Goal: Transaction & Acquisition: Purchase product/service

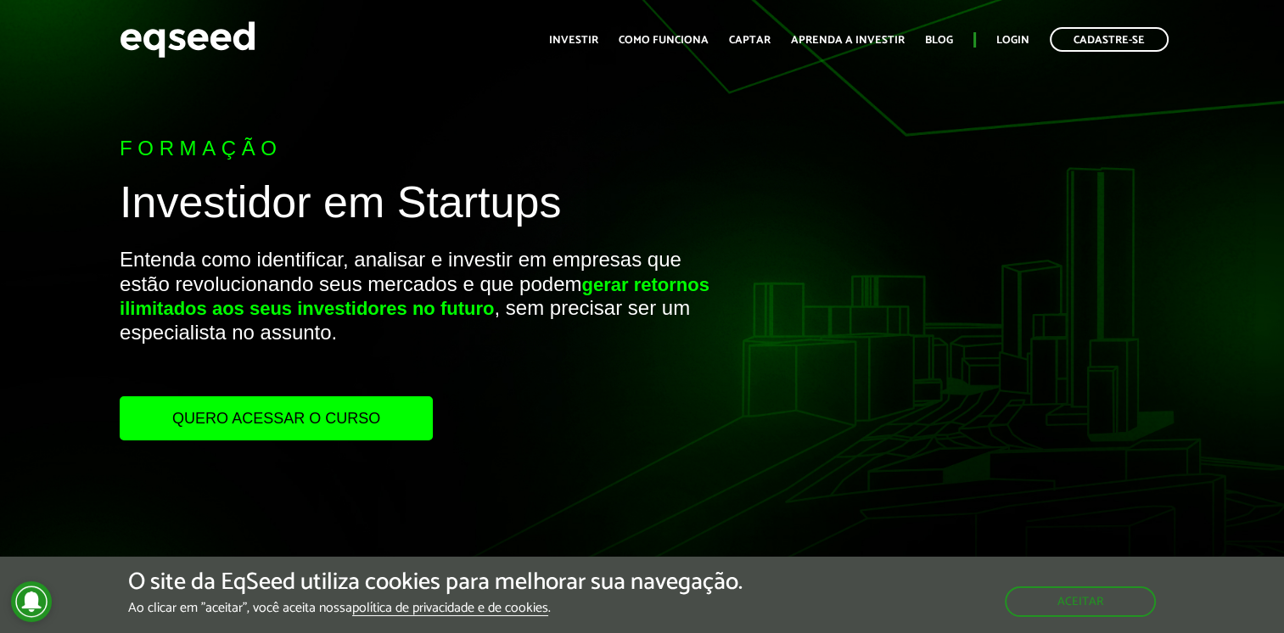
drag, startPoint x: 0, startPoint y: 0, endPoint x: 328, endPoint y: 419, distance: 532.2
click at [328, 419] on link "Quero acessar o curso" at bounding box center [276, 418] width 313 height 44
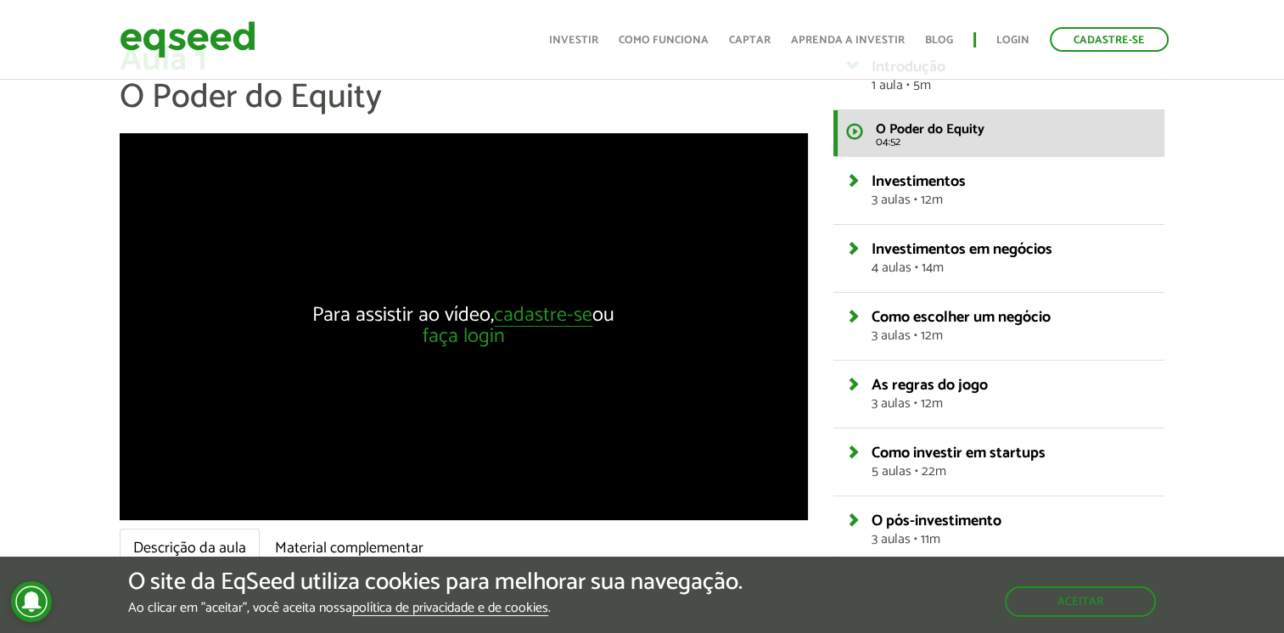
scroll to position [60, 0]
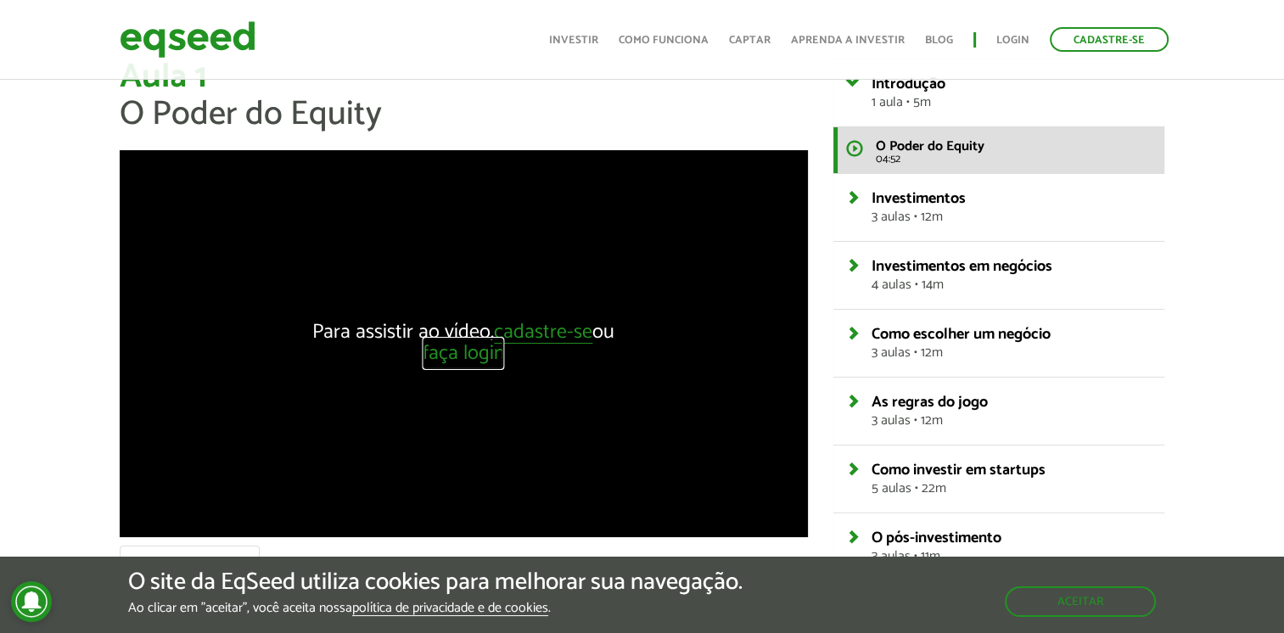
click at [456, 347] on link "faça login" at bounding box center [464, 354] width 82 height 21
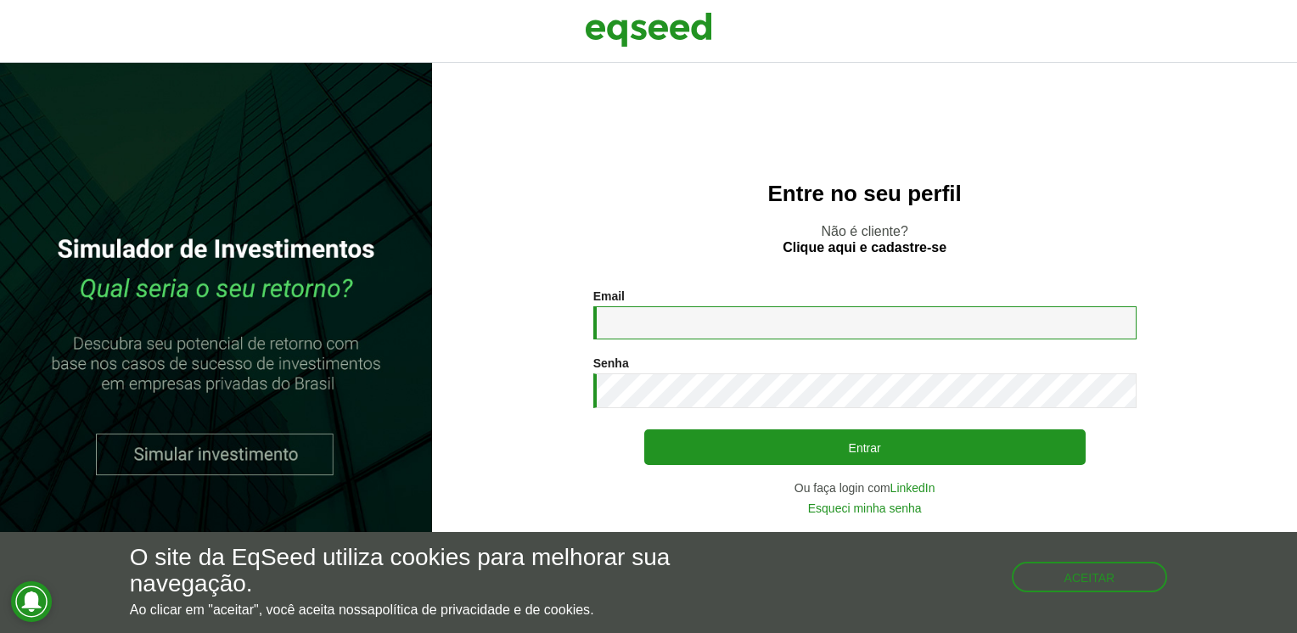
click at [766, 339] on input "Email *" at bounding box center [864, 322] width 543 height 33
type input "**********"
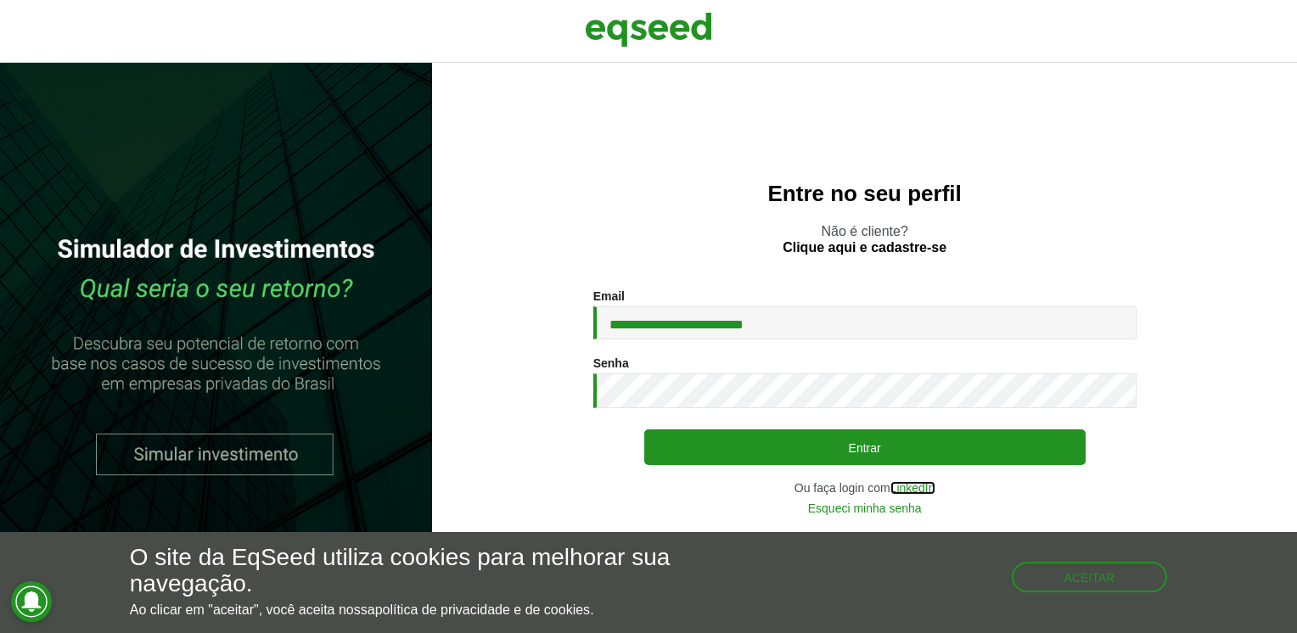
click at [903, 490] on link "LinkedIn" at bounding box center [912, 488] width 45 height 12
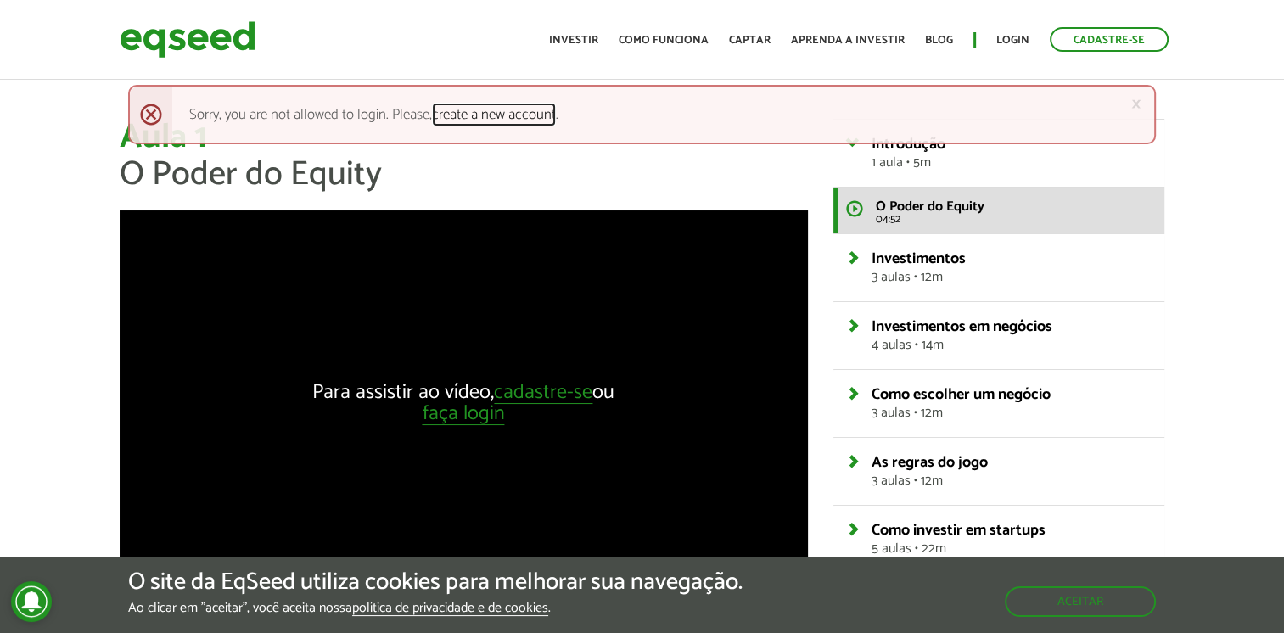
click at [485, 116] on link "create a new account" at bounding box center [494, 115] width 124 height 15
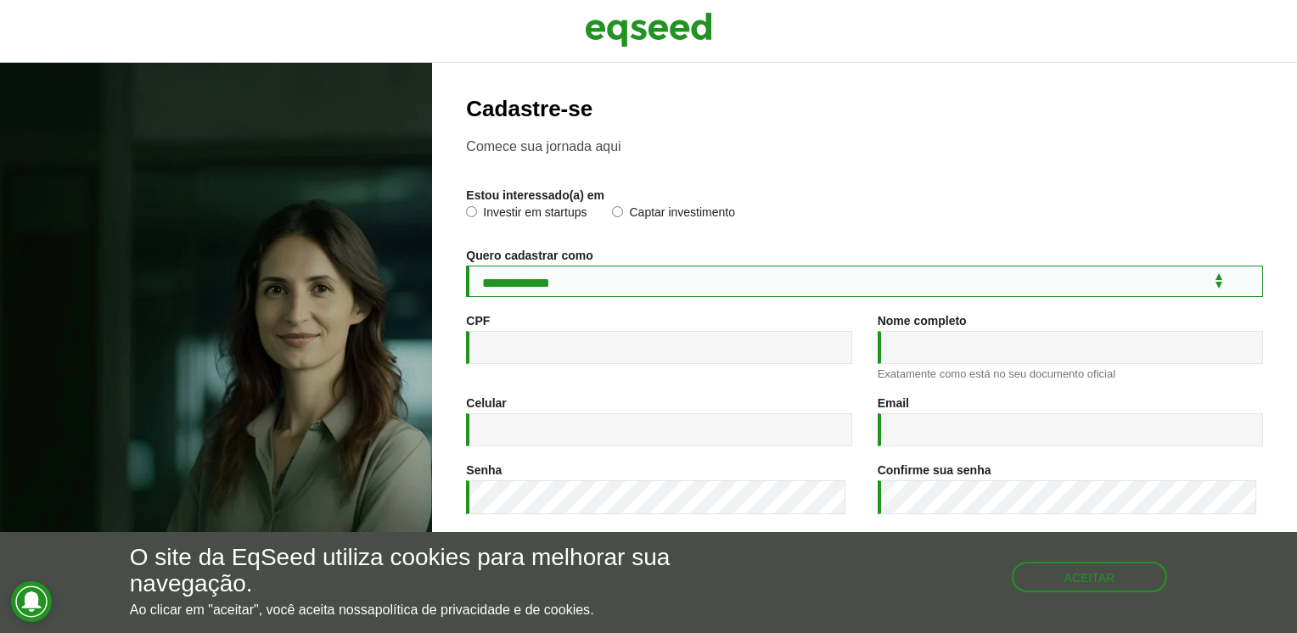
click at [649, 293] on select "**********" at bounding box center [864, 281] width 797 height 31
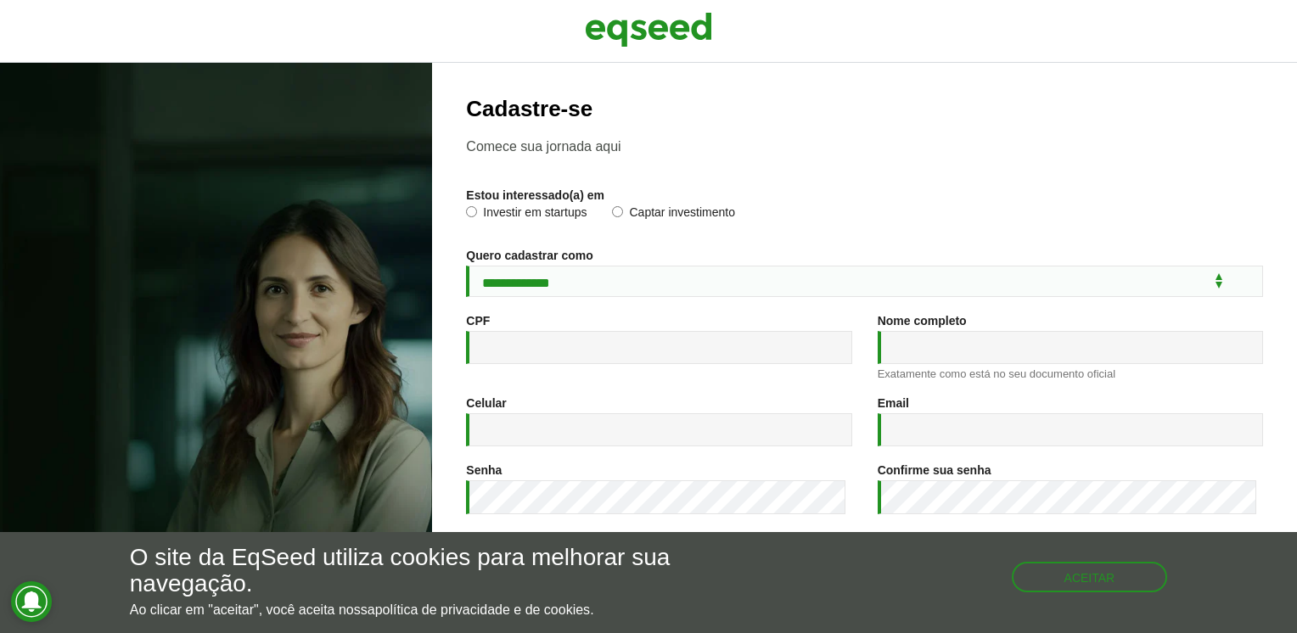
click at [550, 211] on label "Investir em startups" at bounding box center [526, 214] width 121 height 17
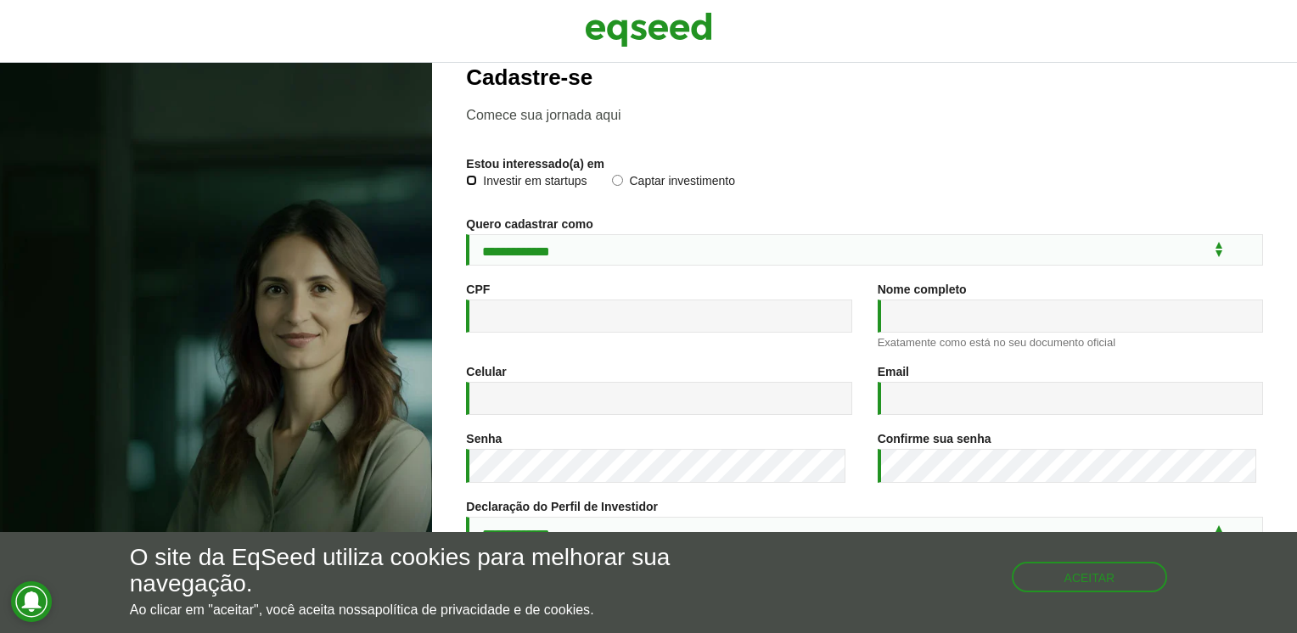
scroll to position [112, 0]
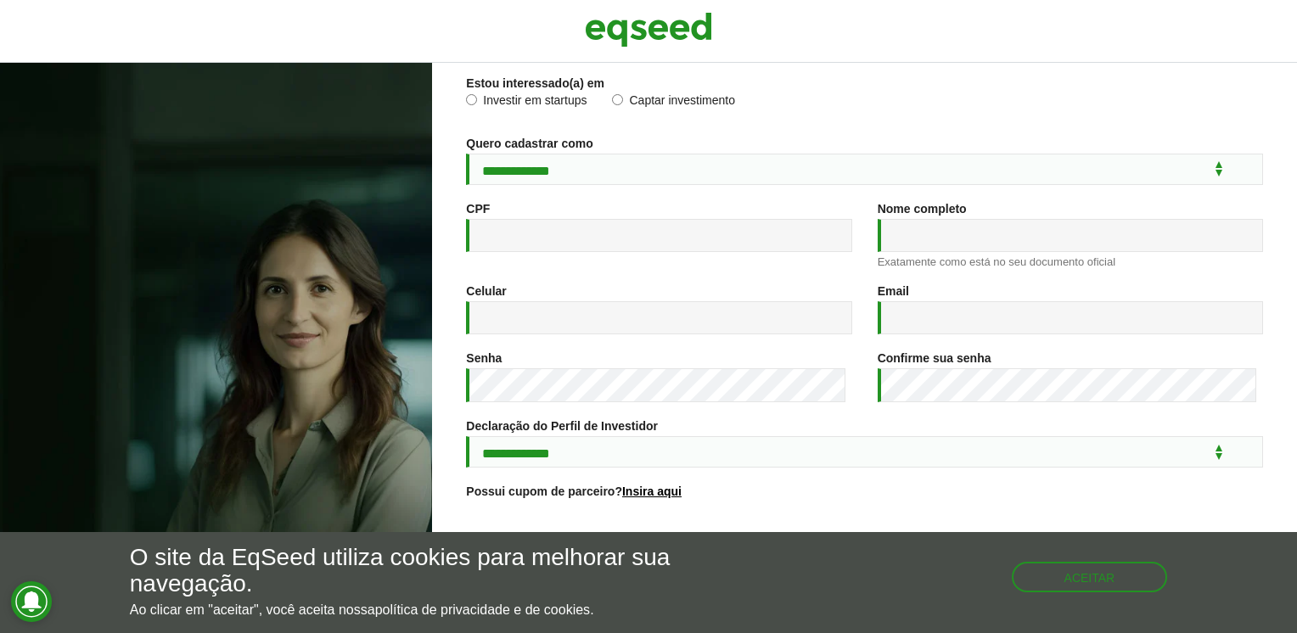
click at [1275, 343] on div "**********" at bounding box center [864, 348] width 865 height 570
click at [964, 165] on select "**********" at bounding box center [864, 169] width 797 height 31
select select "***"
click at [466, 154] on select "**********" at bounding box center [864, 169] width 797 height 31
click at [797, 229] on input "CPF *" at bounding box center [658, 235] width 385 height 33
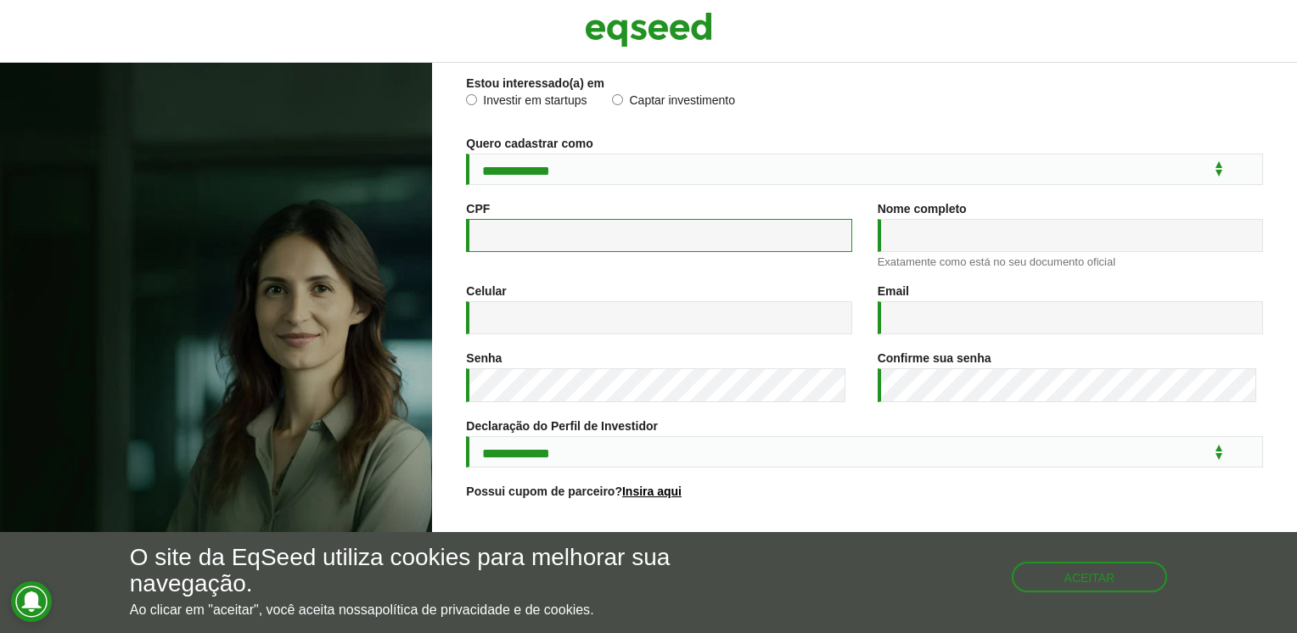
click at [775, 233] on input "CPF *" at bounding box center [658, 235] width 385 height 33
type input "**********"
click at [958, 248] on input "Nome completo *" at bounding box center [1070, 235] width 385 height 33
type input "**********"
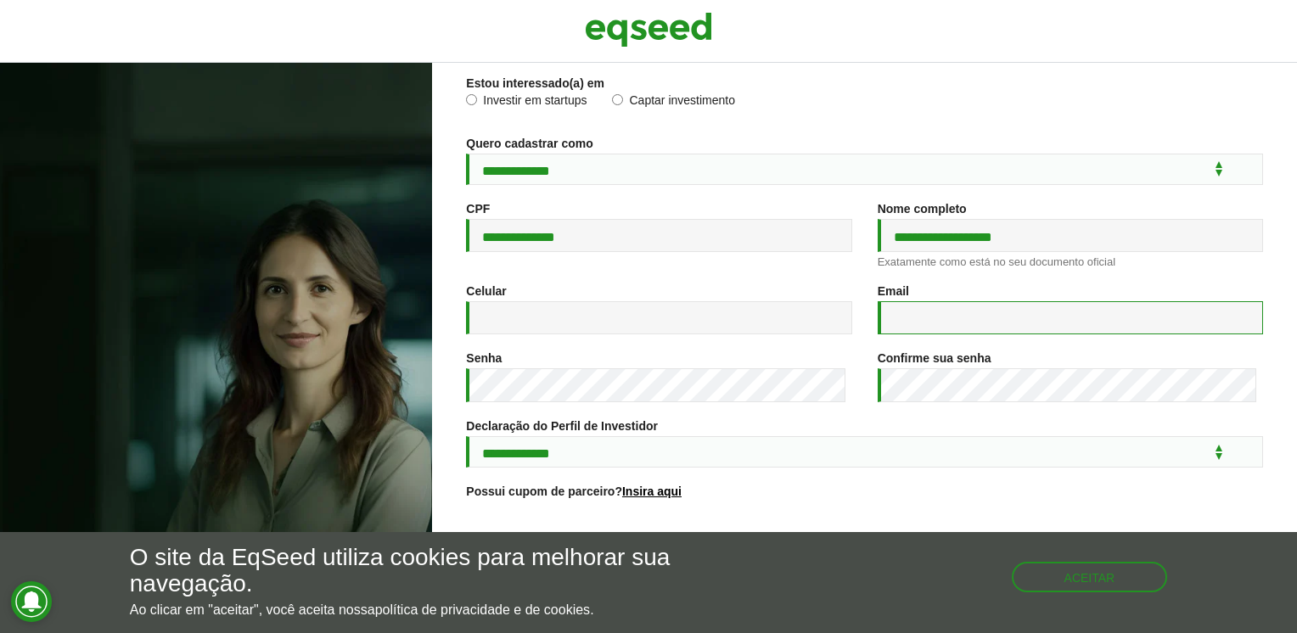
type input "**********"
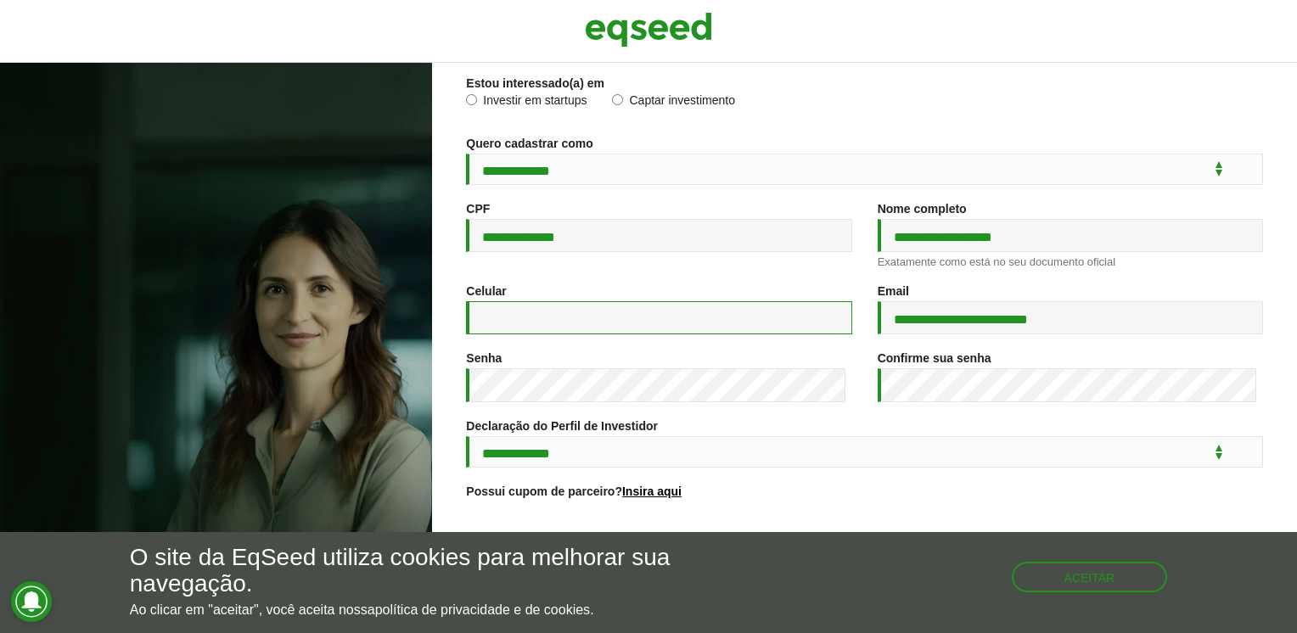
click at [753, 334] on input "Celular *" at bounding box center [658, 317] width 385 height 33
type input "**********"
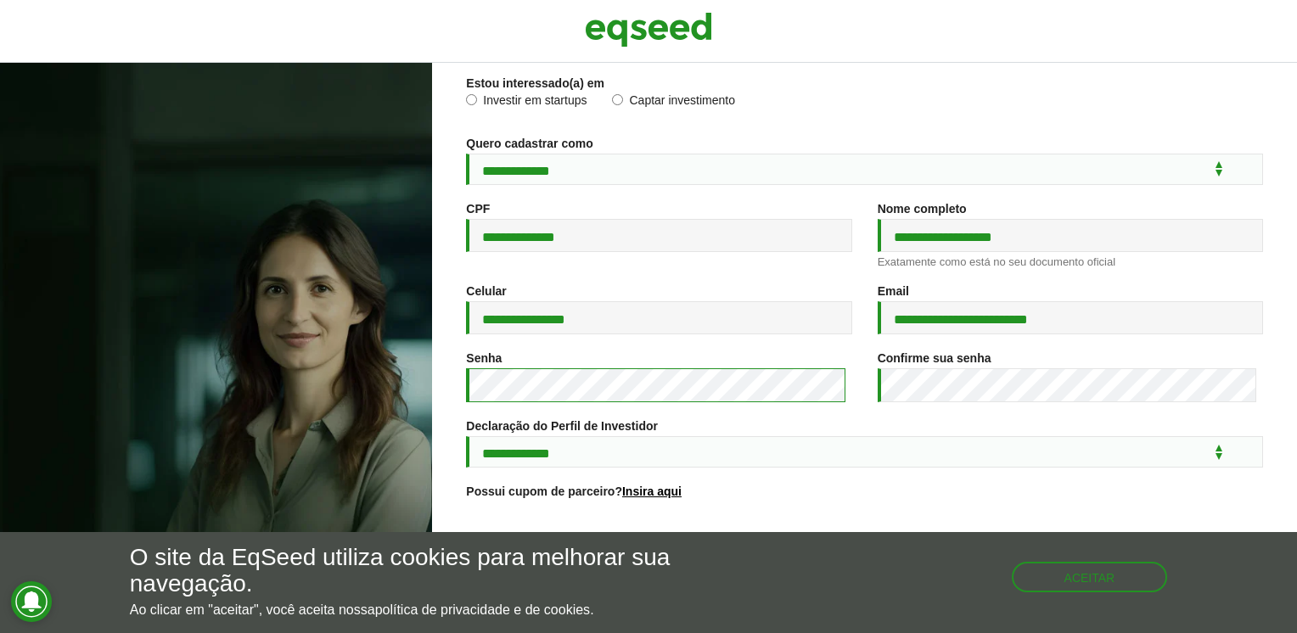
click at [644, 602] on button "Cadastre-se" at bounding box center [864, 620] width 441 height 36
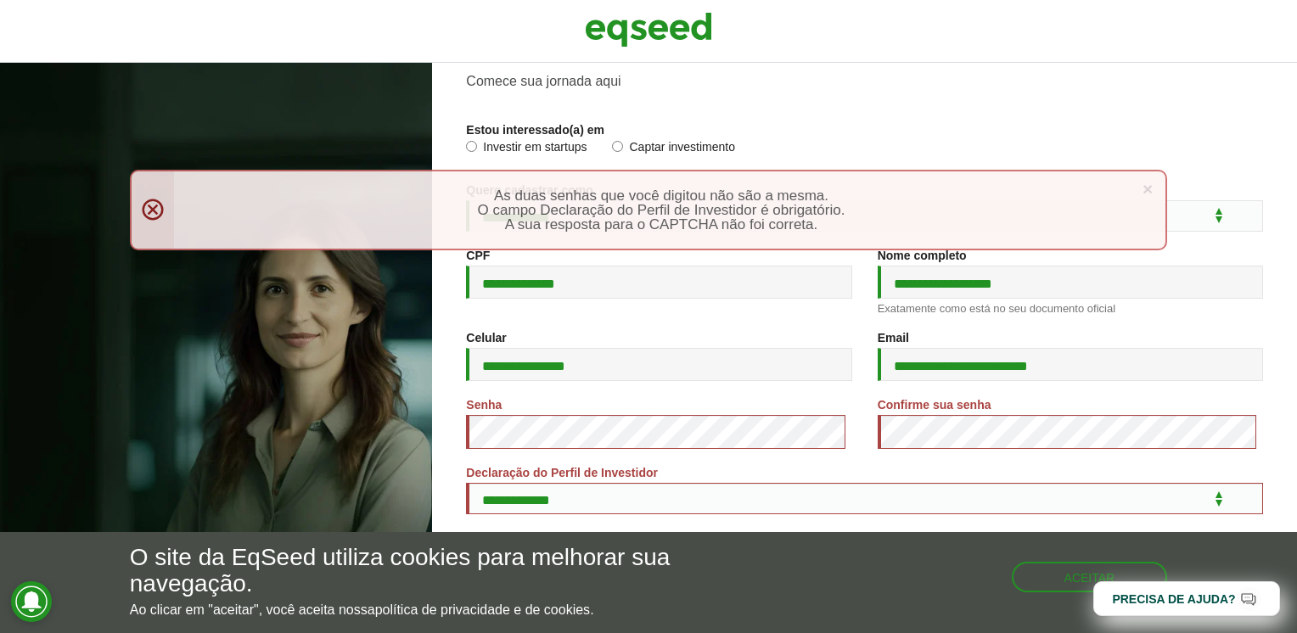
scroll to position [104, 0]
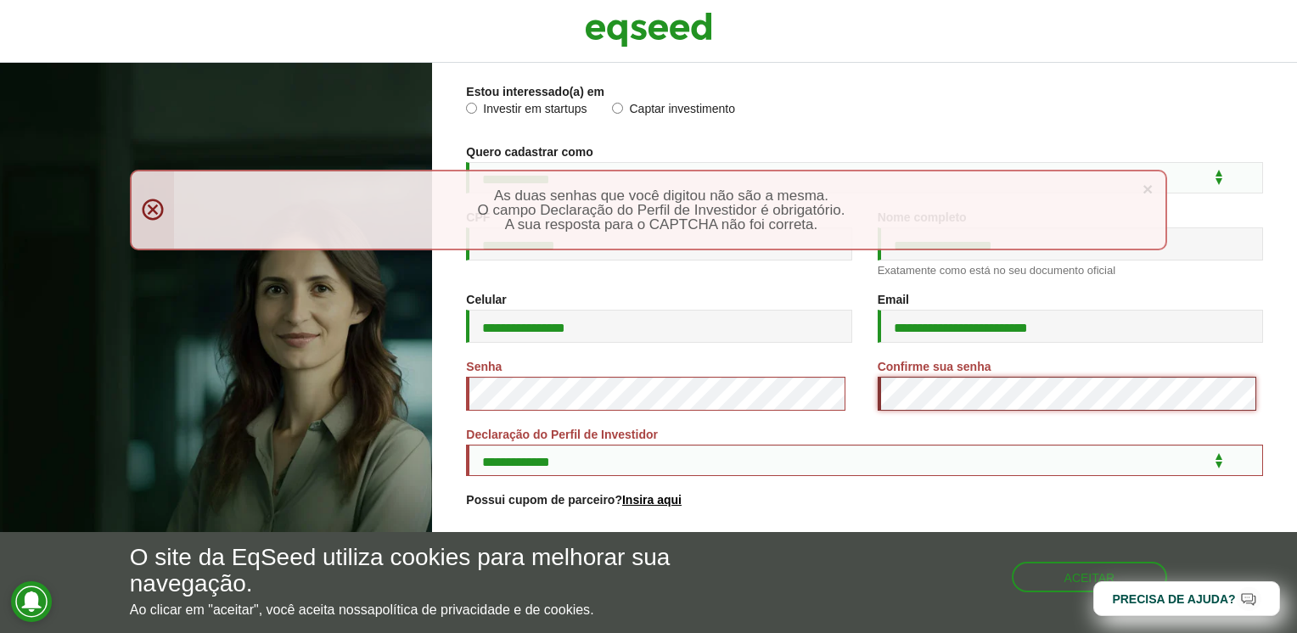
click at [644, 610] on button "Cadastre-se" at bounding box center [864, 628] width 441 height 36
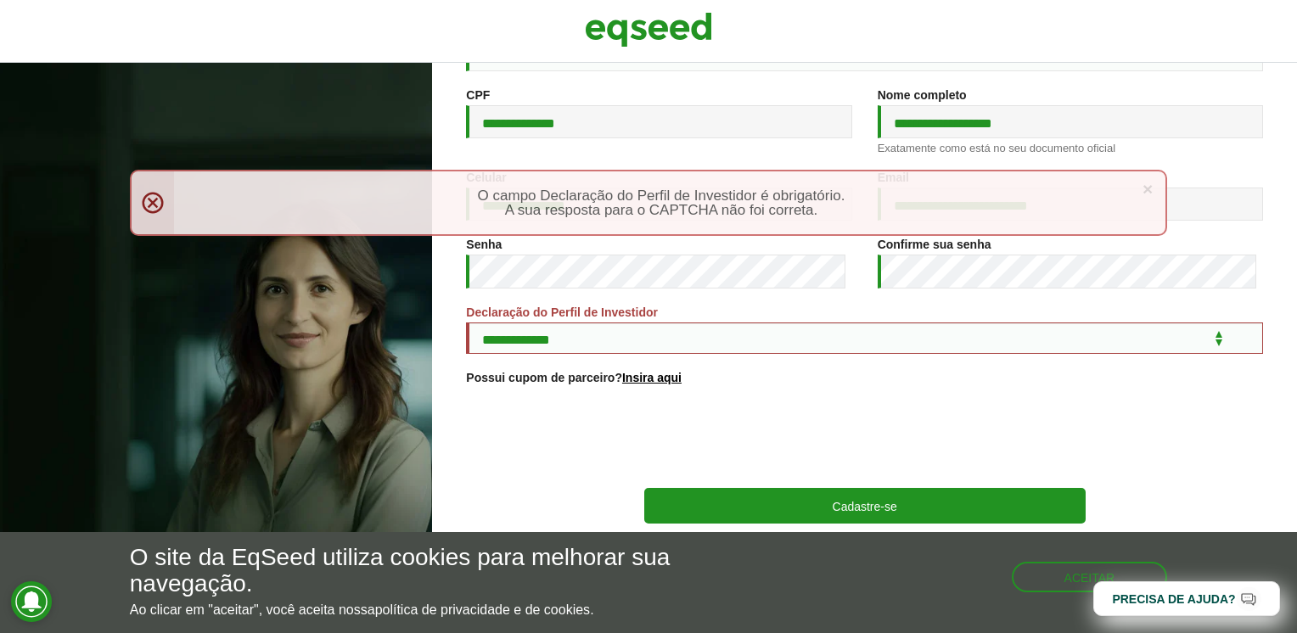
scroll to position [238, 0]
click at [1046, 350] on select "**********" at bounding box center [864, 338] width 797 height 31
select select "***"
click at [466, 323] on select "**********" at bounding box center [864, 338] width 797 height 31
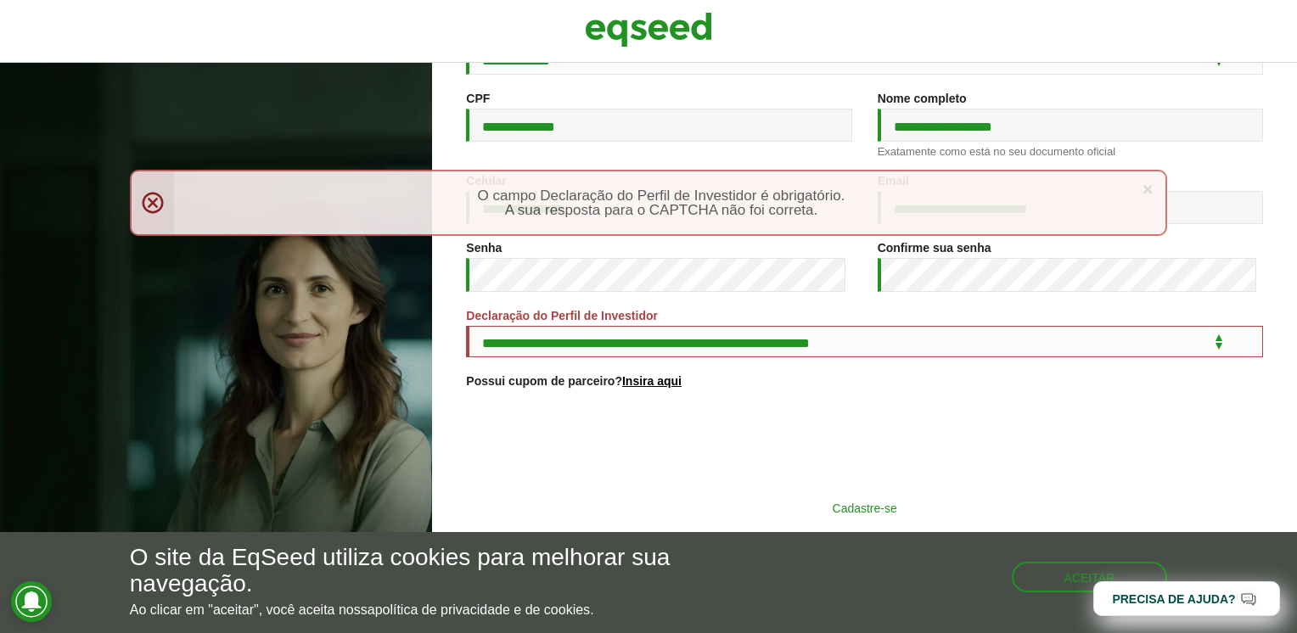
scroll to position [234, 0]
click at [814, 518] on button "Cadastre-se" at bounding box center [864, 508] width 441 height 32
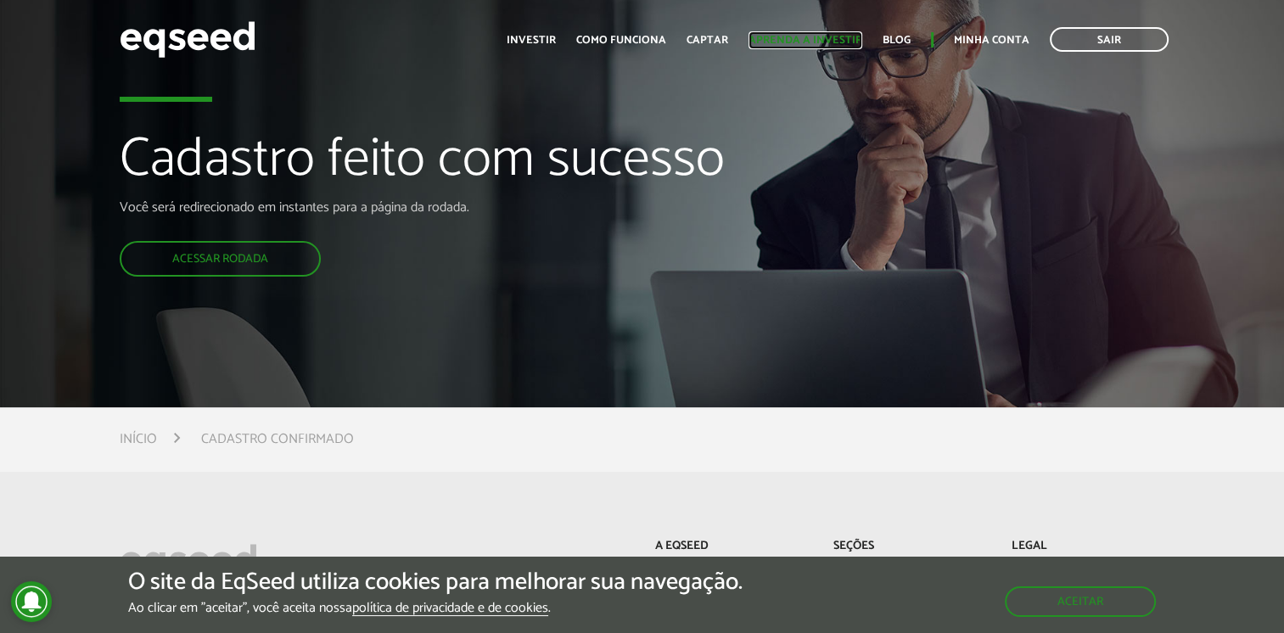
click at [796, 45] on link "Aprenda a investir" at bounding box center [806, 40] width 114 height 11
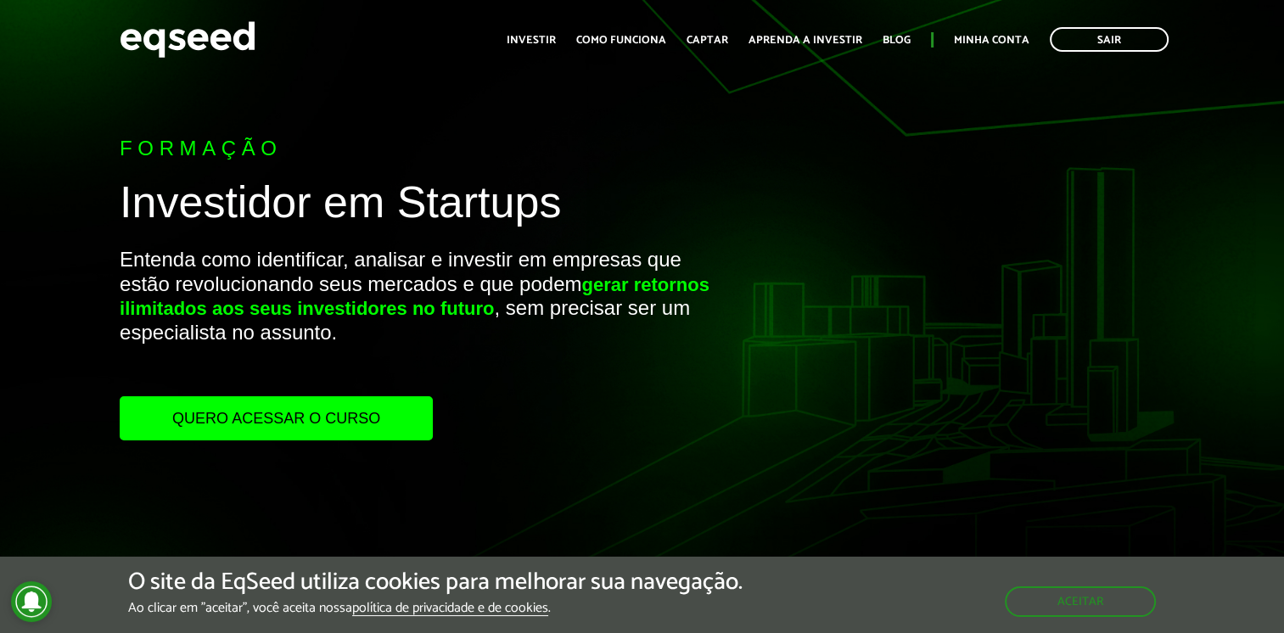
click at [384, 403] on link "Quero acessar o curso" at bounding box center [276, 418] width 313 height 44
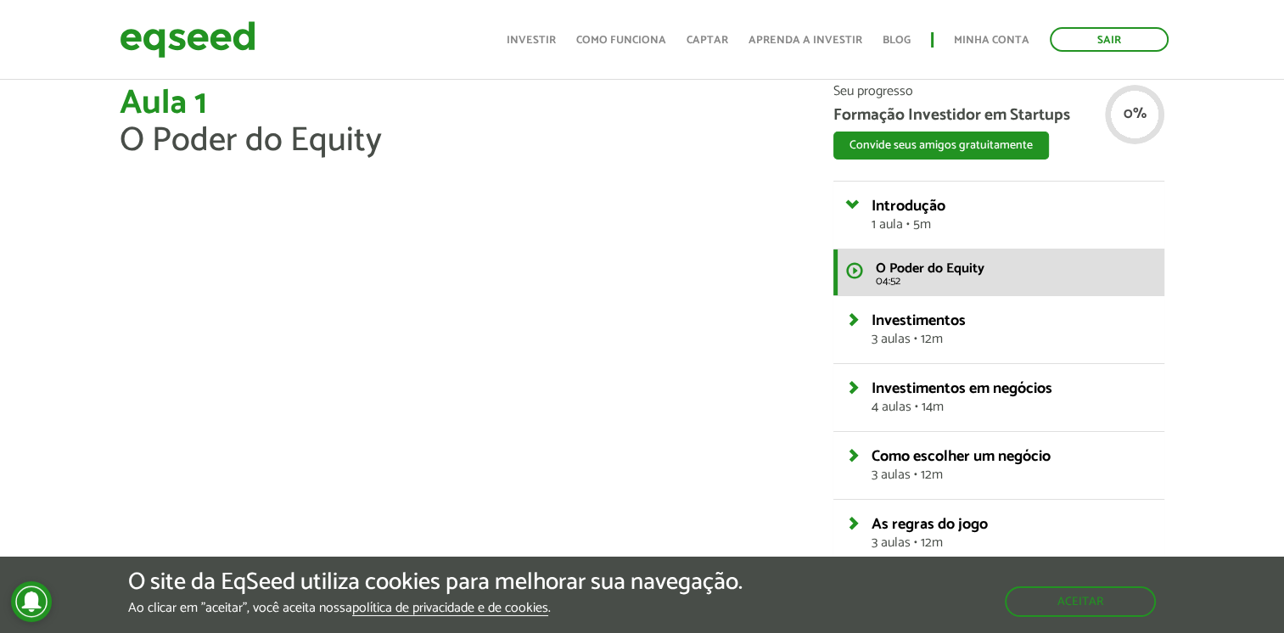
scroll to position [41, 0]
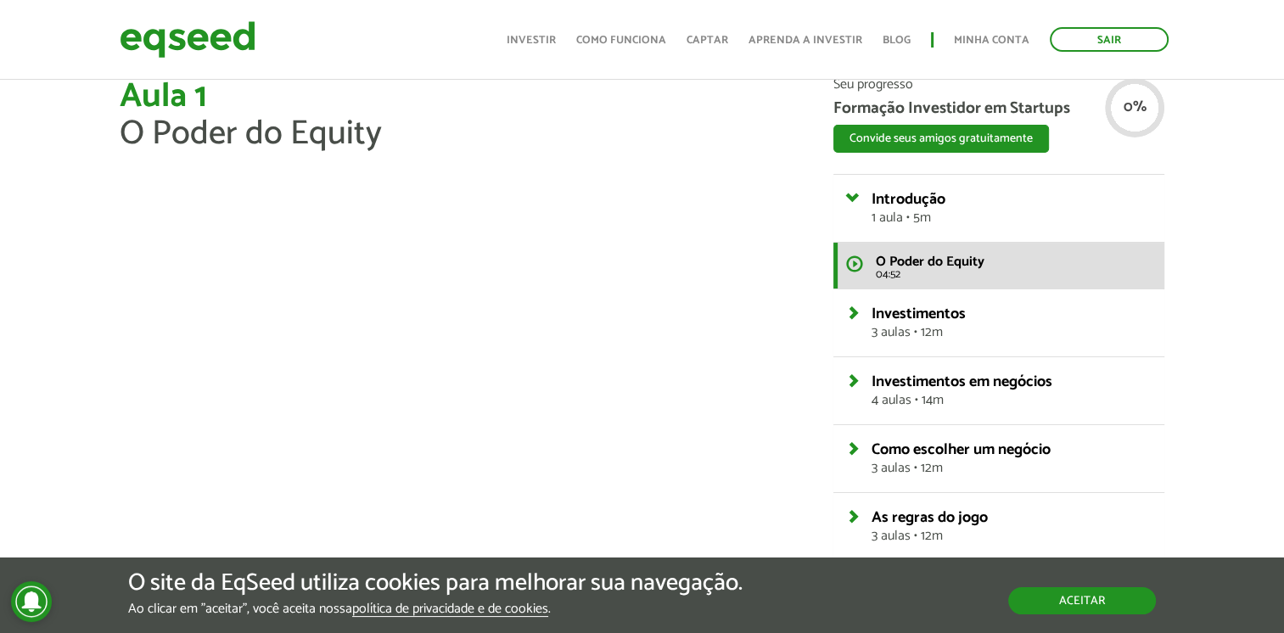
click at [1056, 587] on button "Aceitar" at bounding box center [1082, 600] width 148 height 27
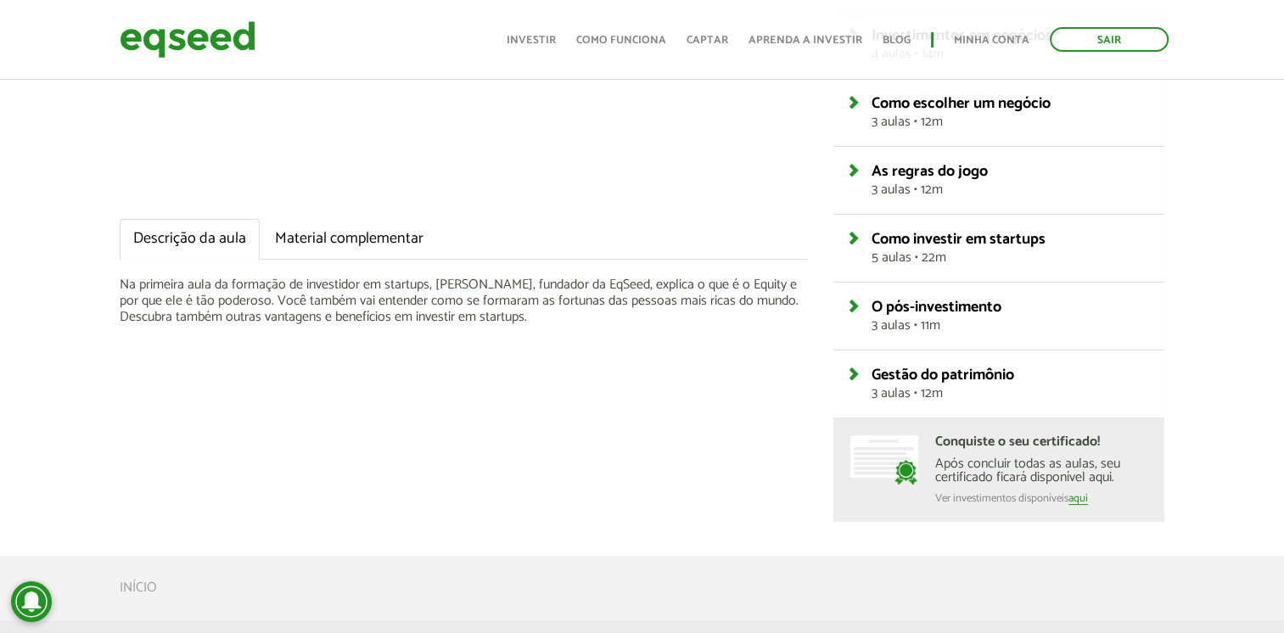
scroll to position [418, 0]
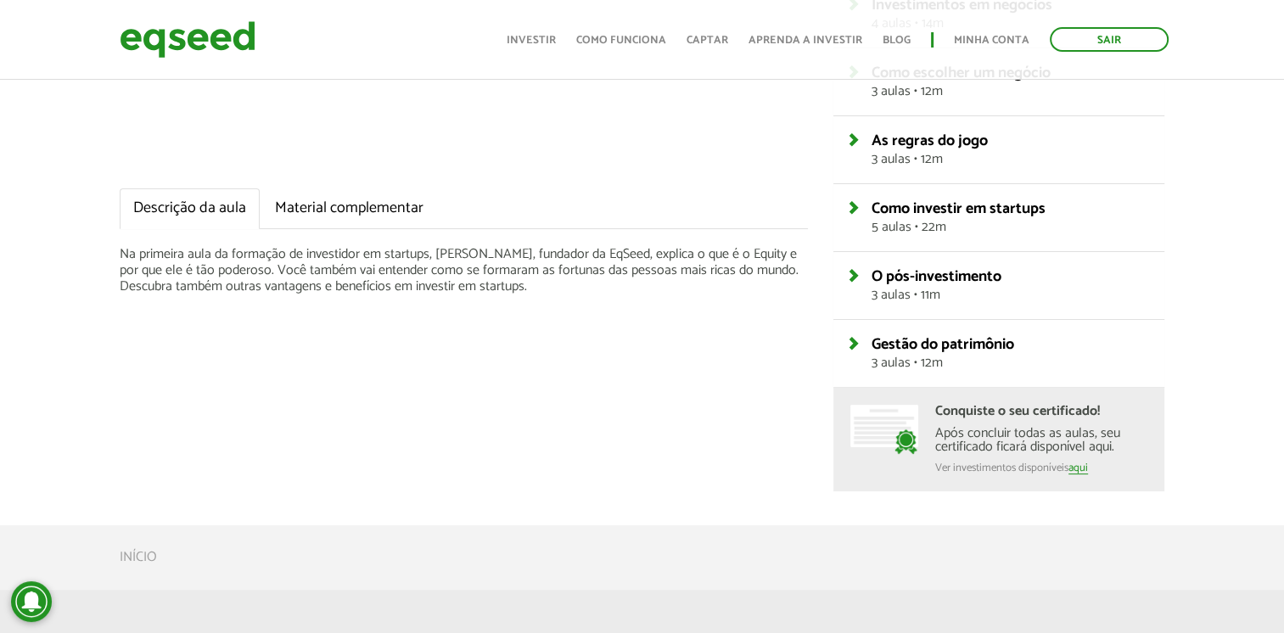
click at [1271, 404] on div "Aula 1 O Poder do Equity Descrição da aula Material complementar Na primeira au…" at bounding box center [642, 96] width 1284 height 790
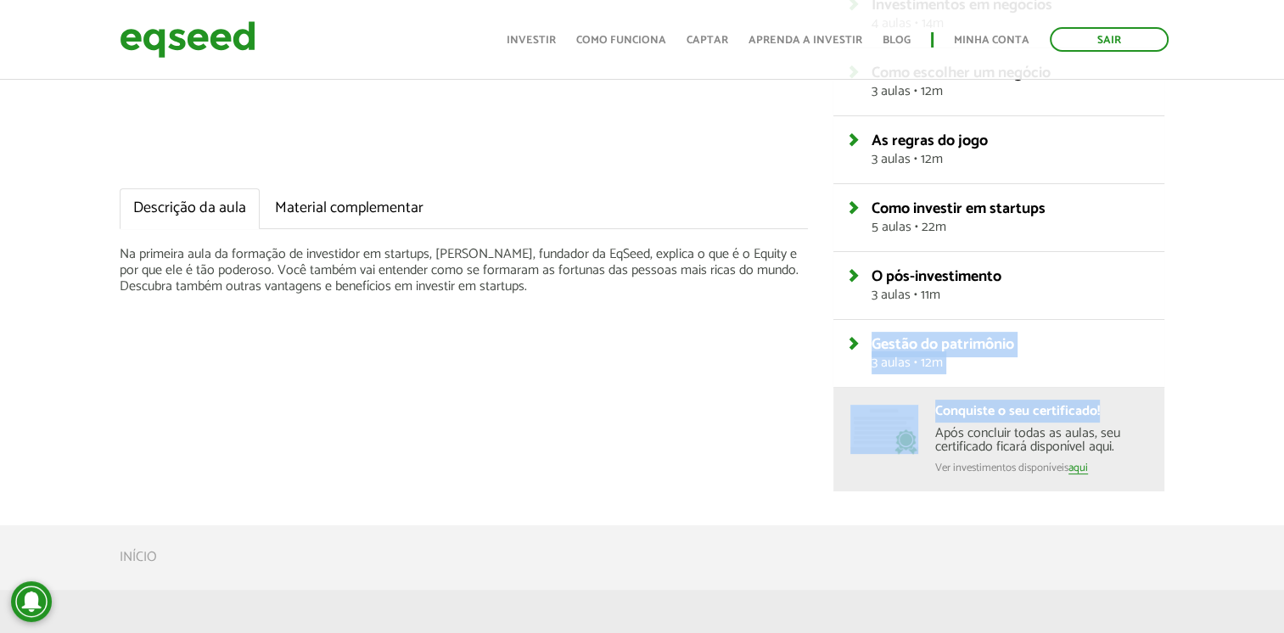
drag, startPoint x: 1271, startPoint y: 404, endPoint x: 1282, endPoint y: 285, distance: 119.4
click at [1282, 285] on div "Aula 1 O Poder do Equity Descrição da aula Material complementar Na primeira au…" at bounding box center [642, 96] width 1284 height 790
click at [1256, 294] on div "Aula 1 O Poder do Equity Descrição da aula Material complementar Na primeira au…" at bounding box center [642, 96] width 1284 height 790
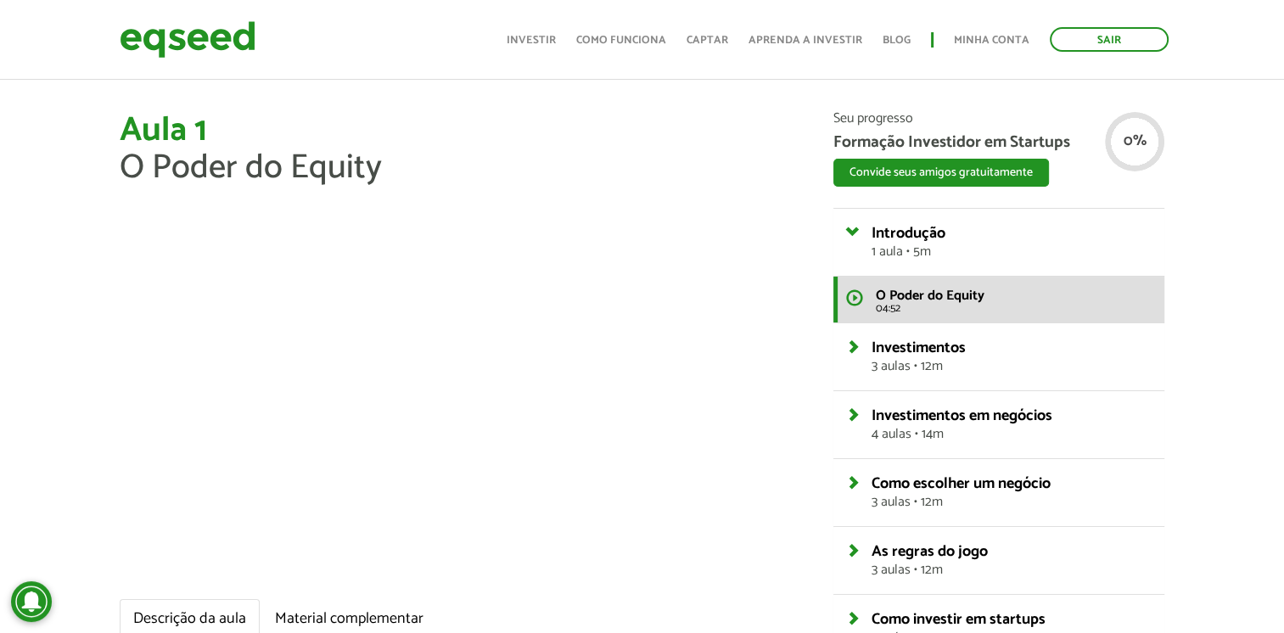
scroll to position [0, 0]
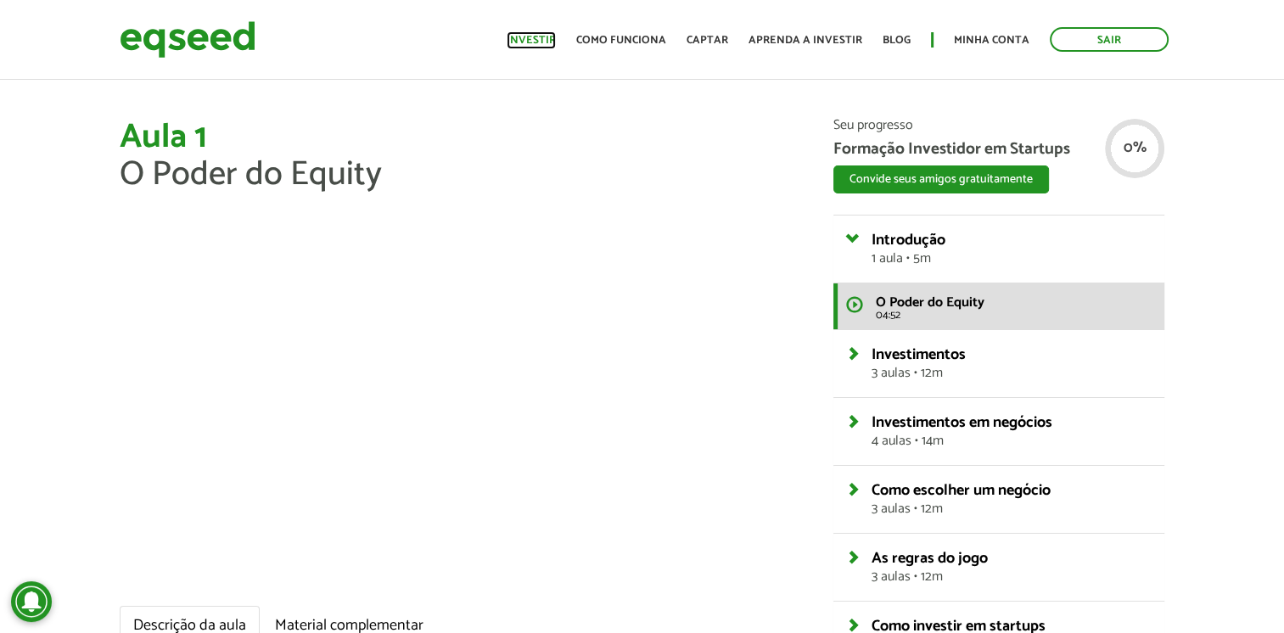
click at [545, 44] on link "Investir" at bounding box center [531, 40] width 49 height 11
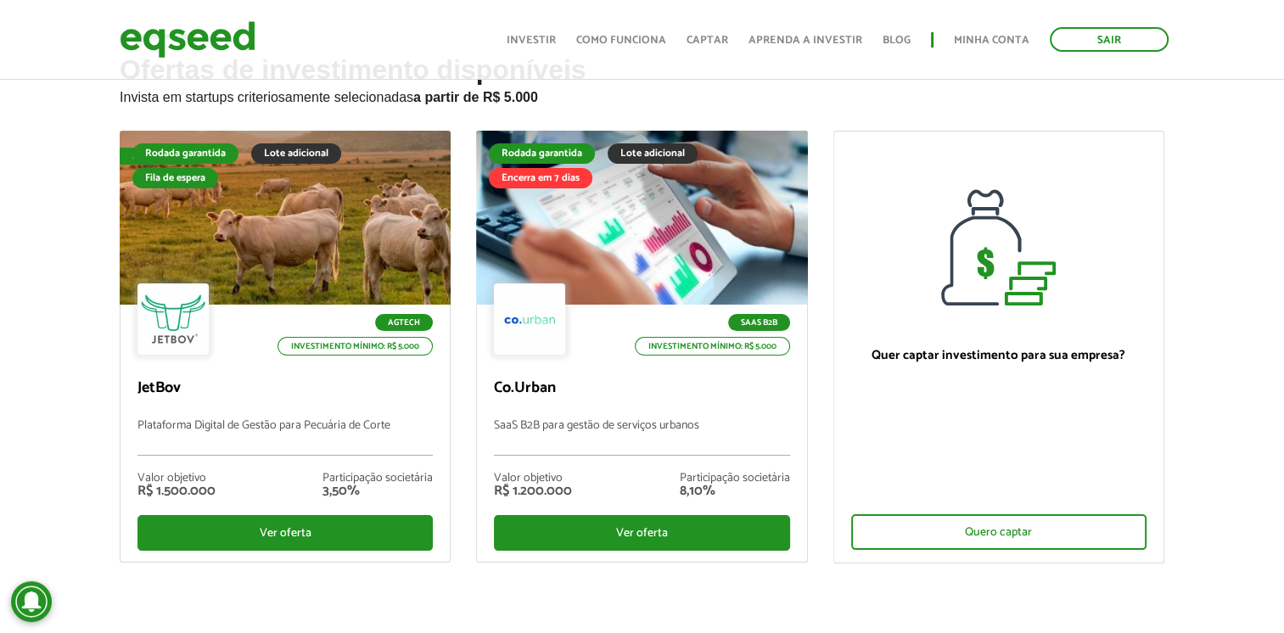
scroll to position [57, 0]
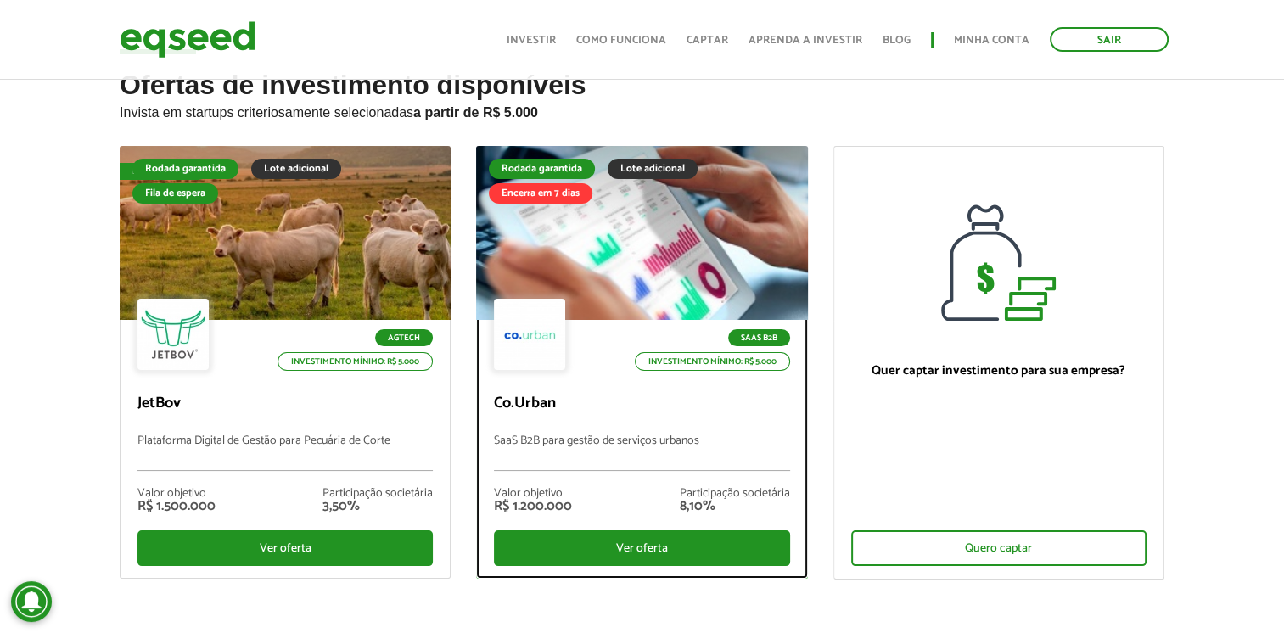
click at [621, 397] on p "Co.Urban" at bounding box center [641, 404] width 295 height 19
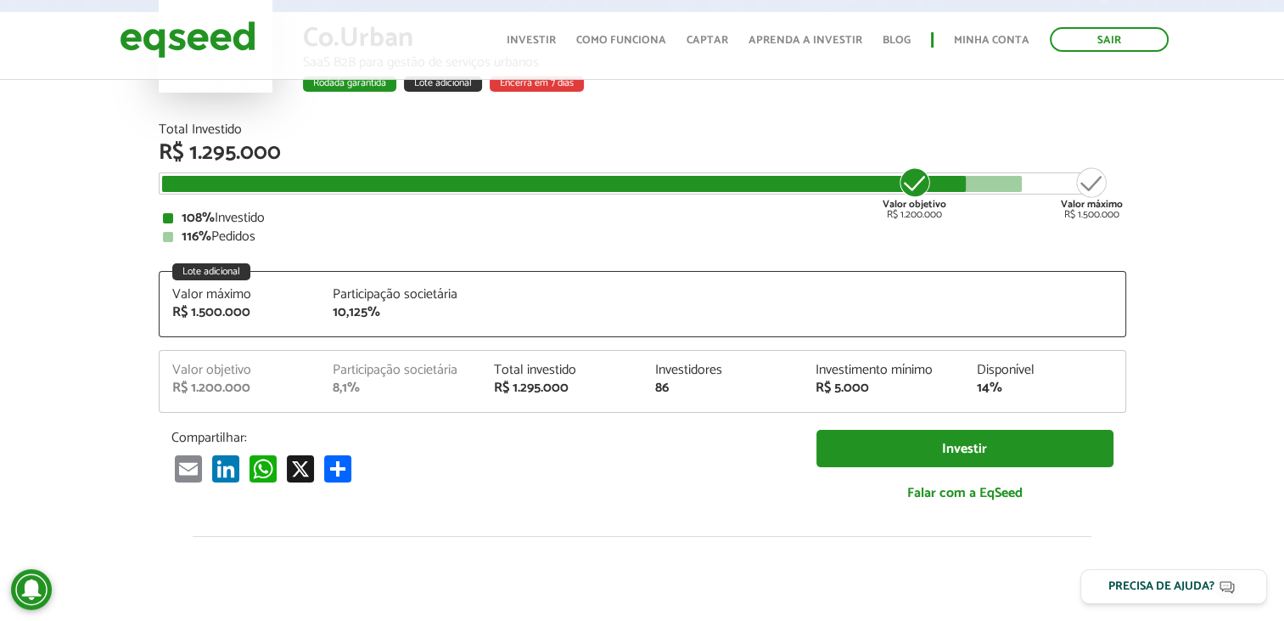
scroll to position [146, 0]
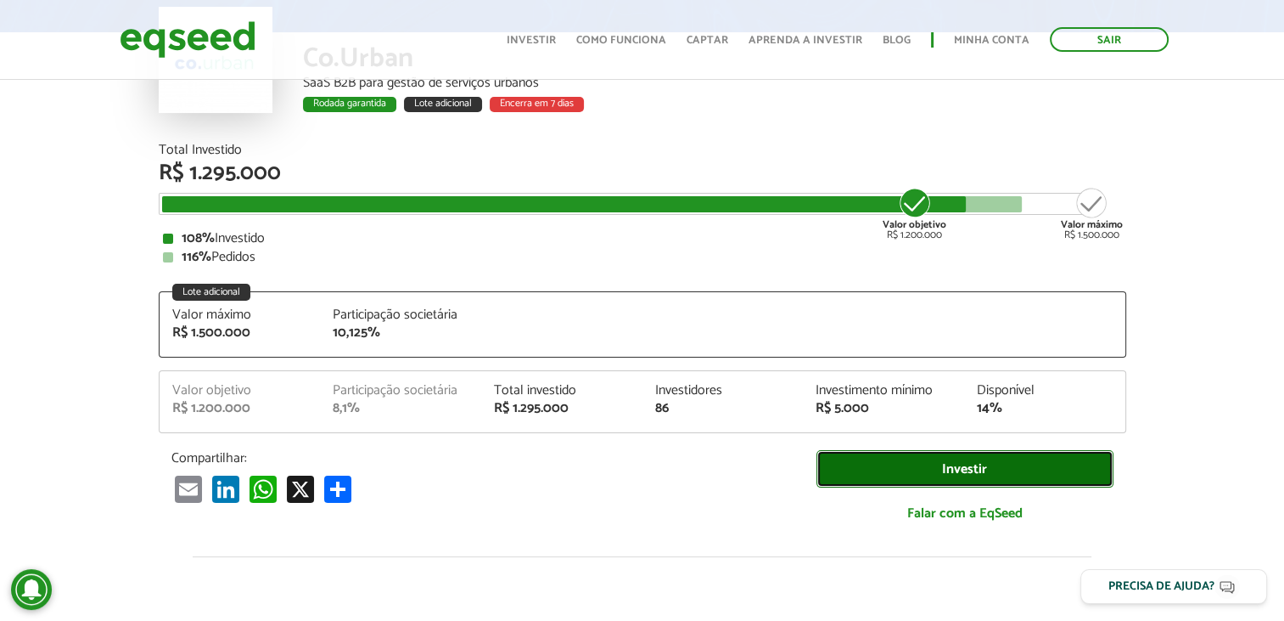
click at [958, 480] on link "Investir" at bounding box center [965, 469] width 297 height 38
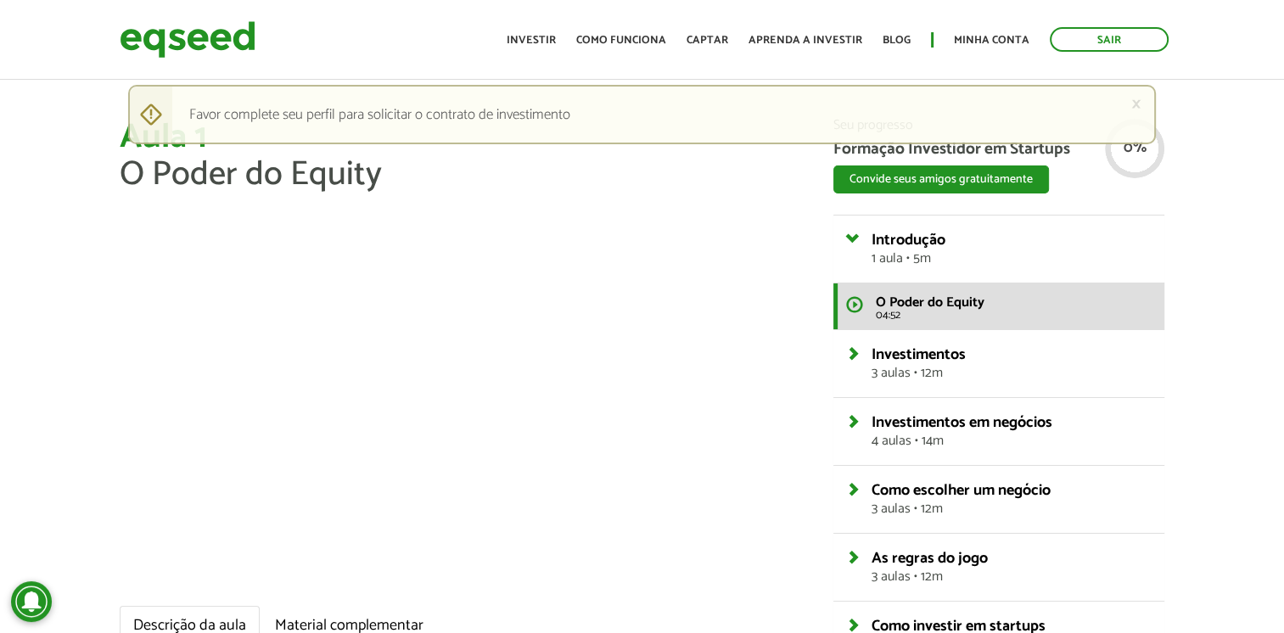
click at [522, 50] on ul "Início Investir Como funciona Captar Aprenda a investir Blog Minha conta Sair" at bounding box center [837, 39] width 679 height 25
click at [540, 46] on link "Investir" at bounding box center [531, 40] width 49 height 11
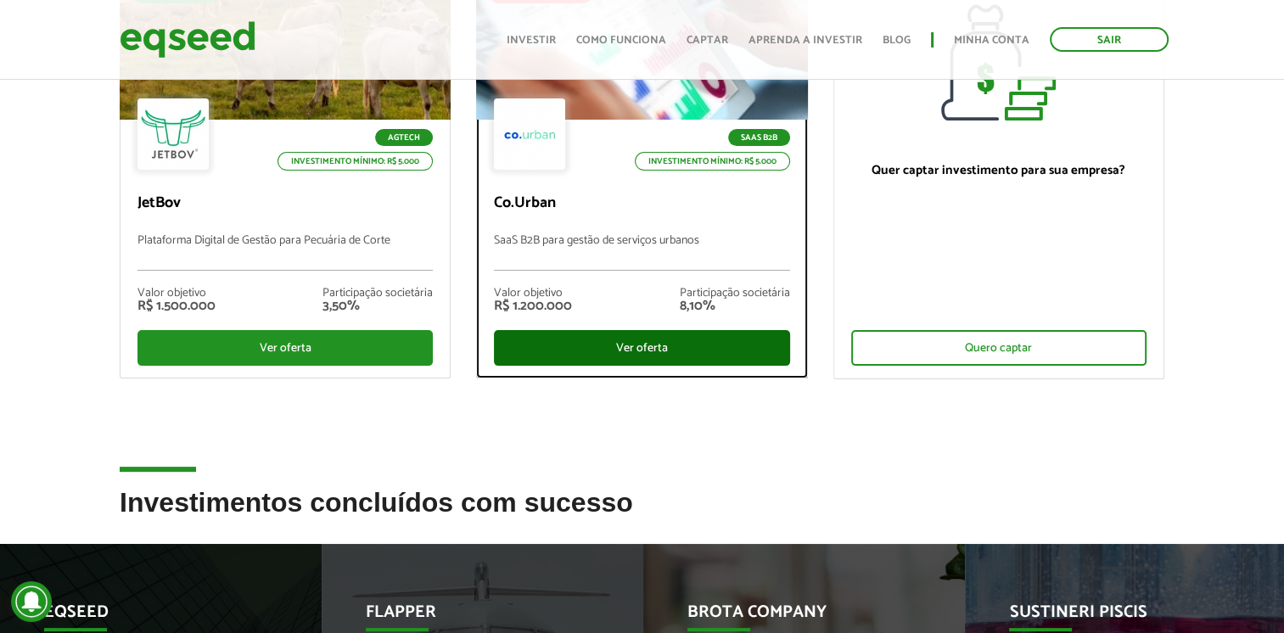
click at [618, 361] on div "Ver oferta" at bounding box center [641, 348] width 295 height 36
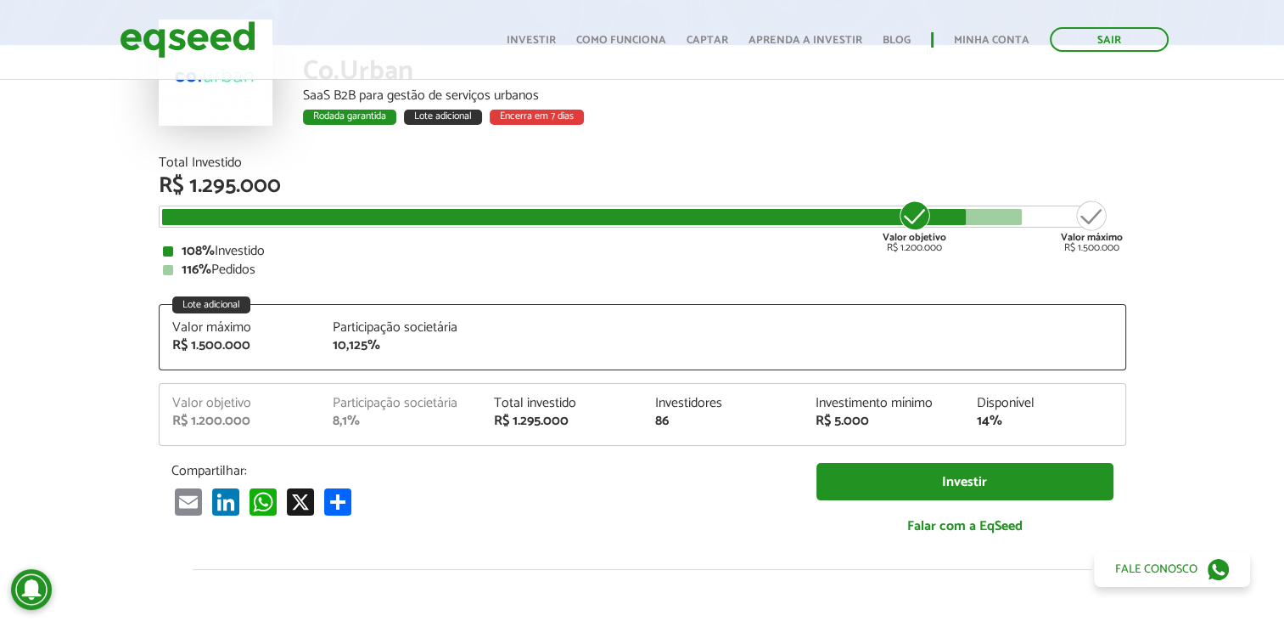
scroll to position [152, 0]
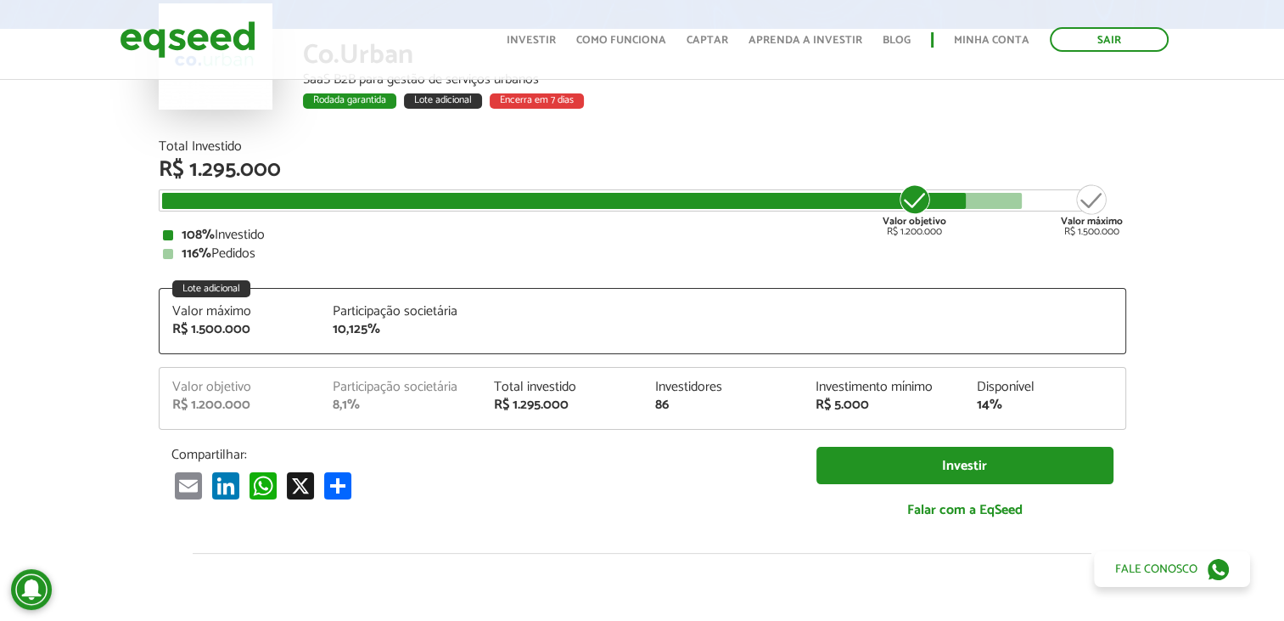
scroll to position [187, 0]
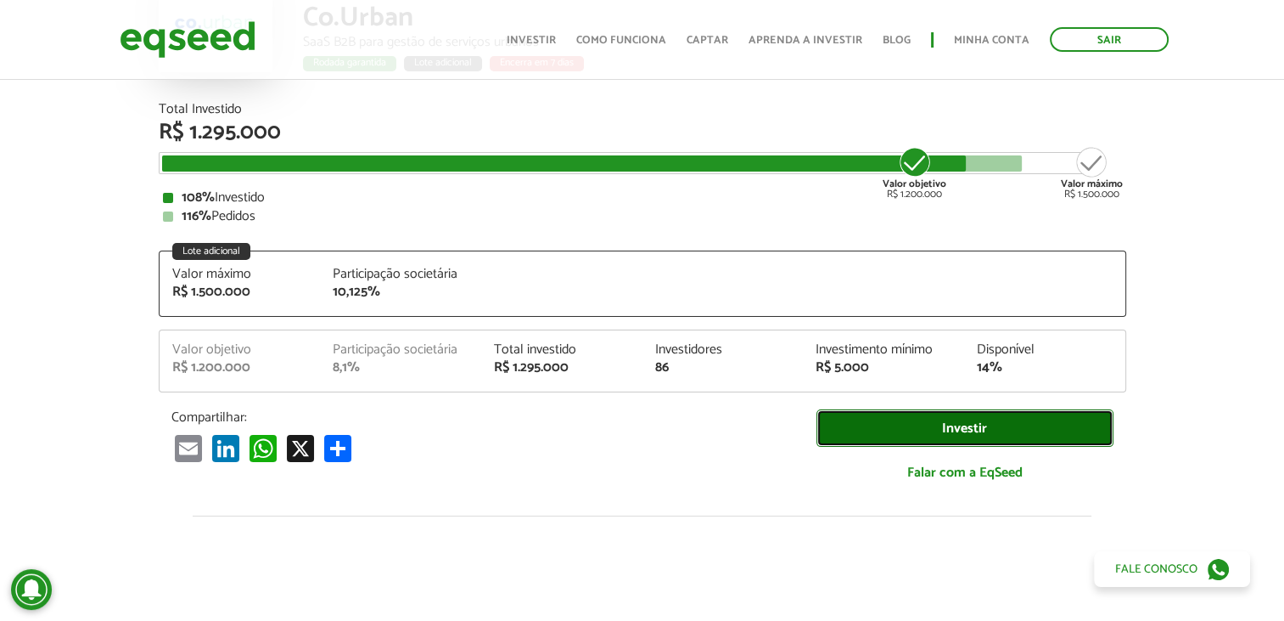
click at [935, 413] on link "Investir" at bounding box center [965, 428] width 297 height 38
click at [922, 419] on link "Investir" at bounding box center [965, 428] width 297 height 38
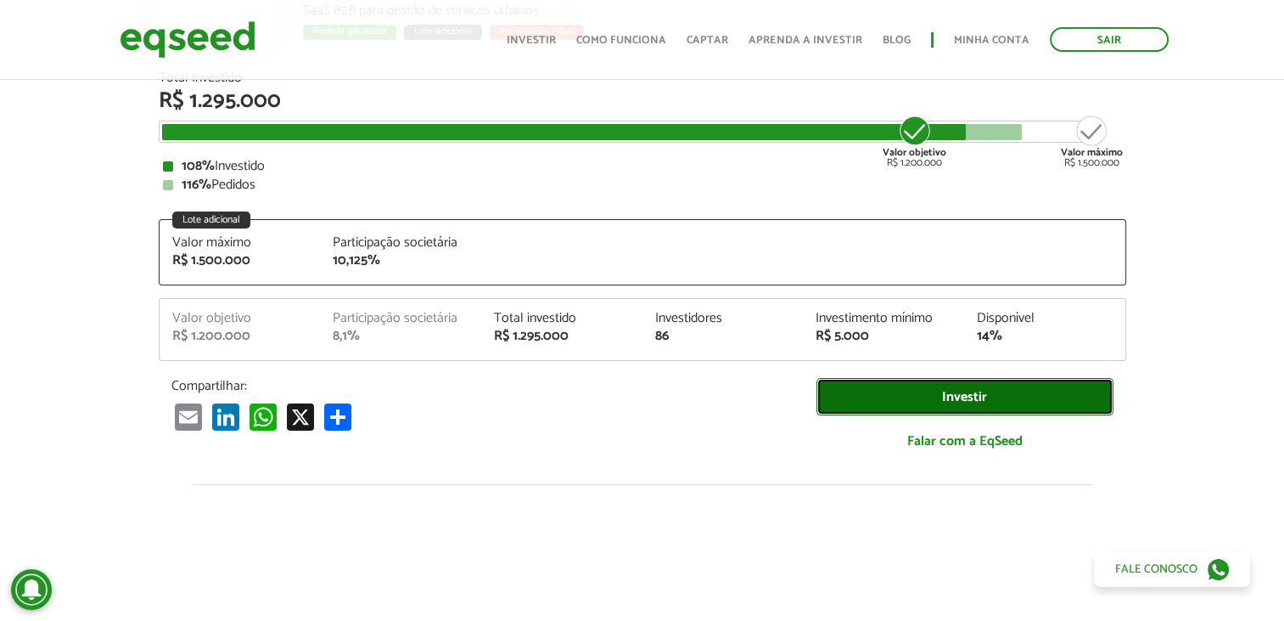
scroll to position [212, 0]
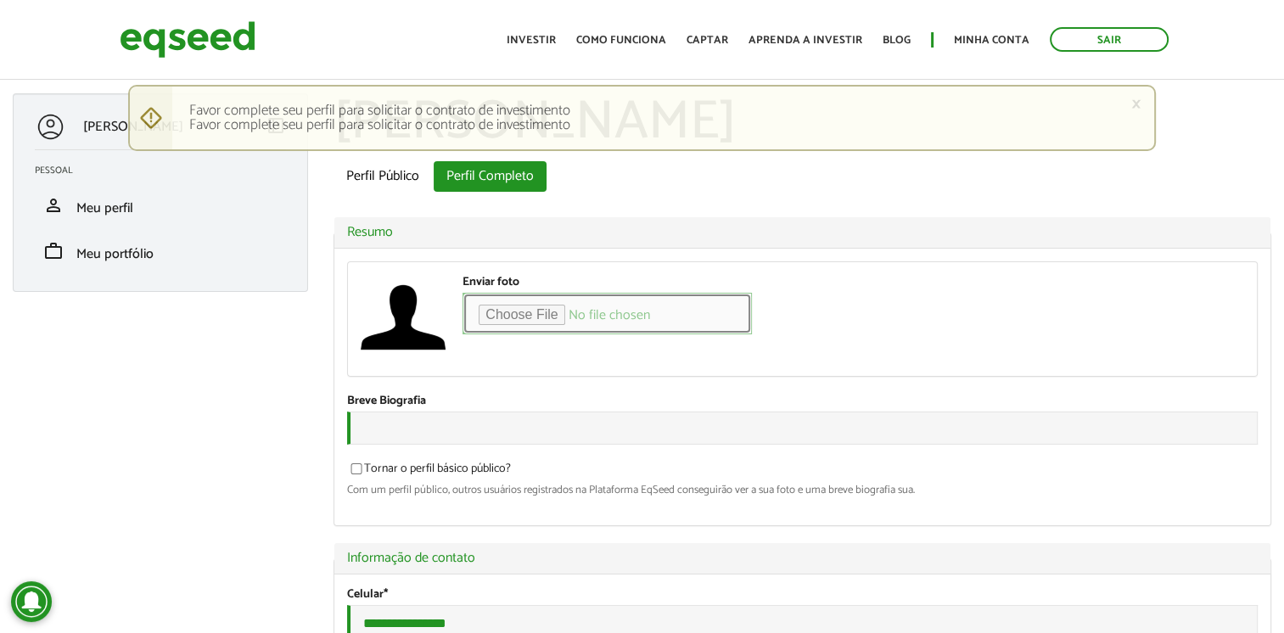
click at [533, 319] on input "Enviar foto" at bounding box center [607, 314] width 289 height 42
type input "**********"
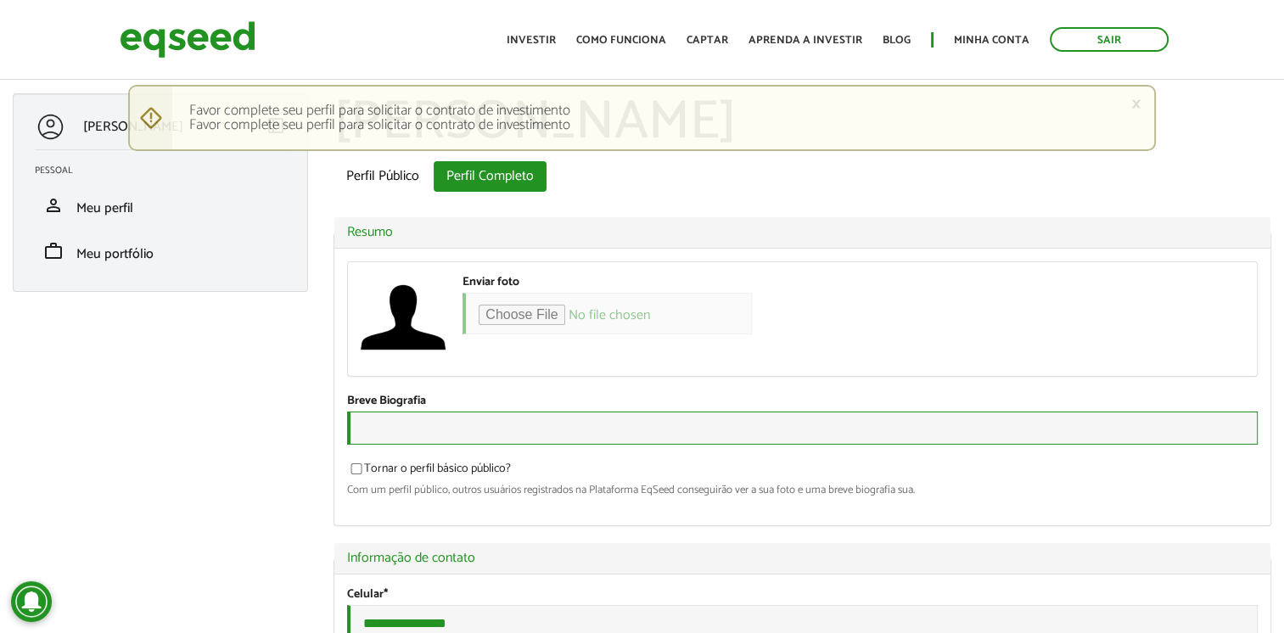
click at [618, 436] on input "Breve Biografia" at bounding box center [802, 428] width 911 height 33
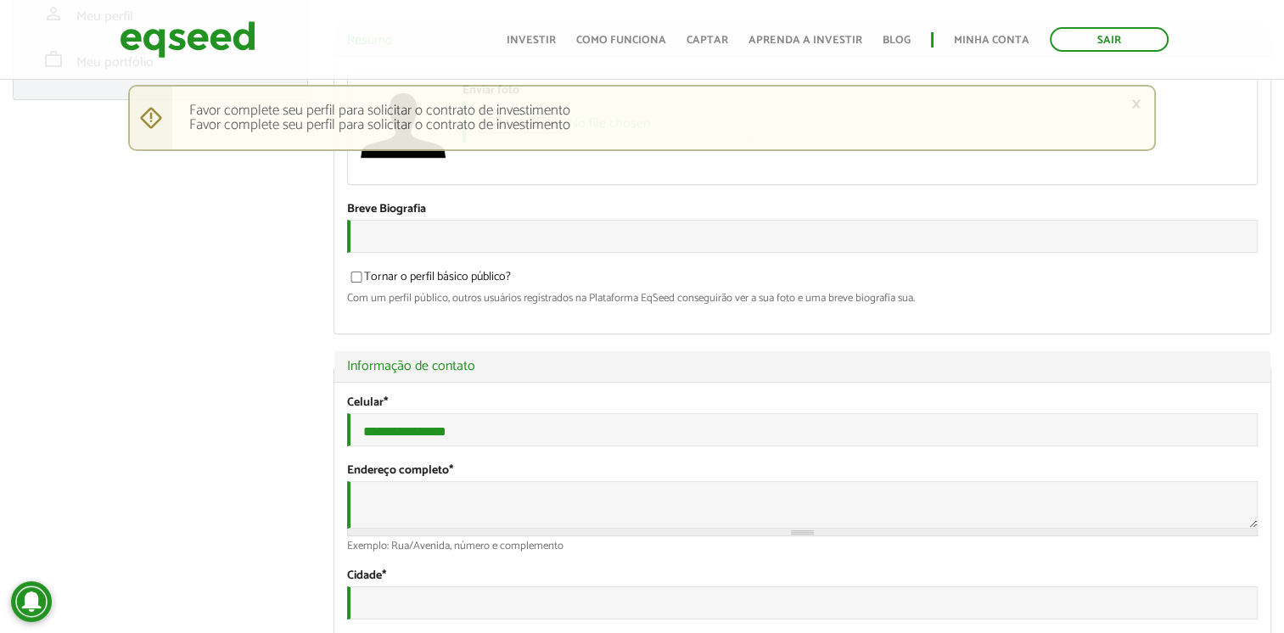
scroll to position [208, 0]
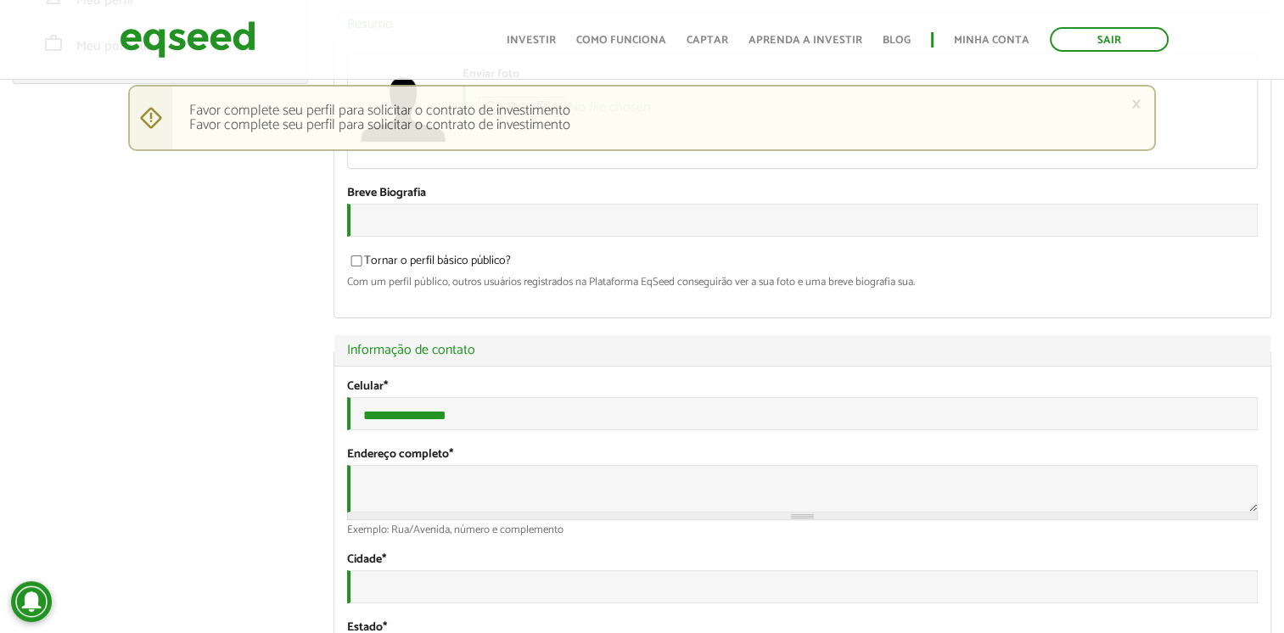
drag, startPoint x: 1277, startPoint y: 148, endPoint x: 1265, endPoint y: 169, distance: 24.3
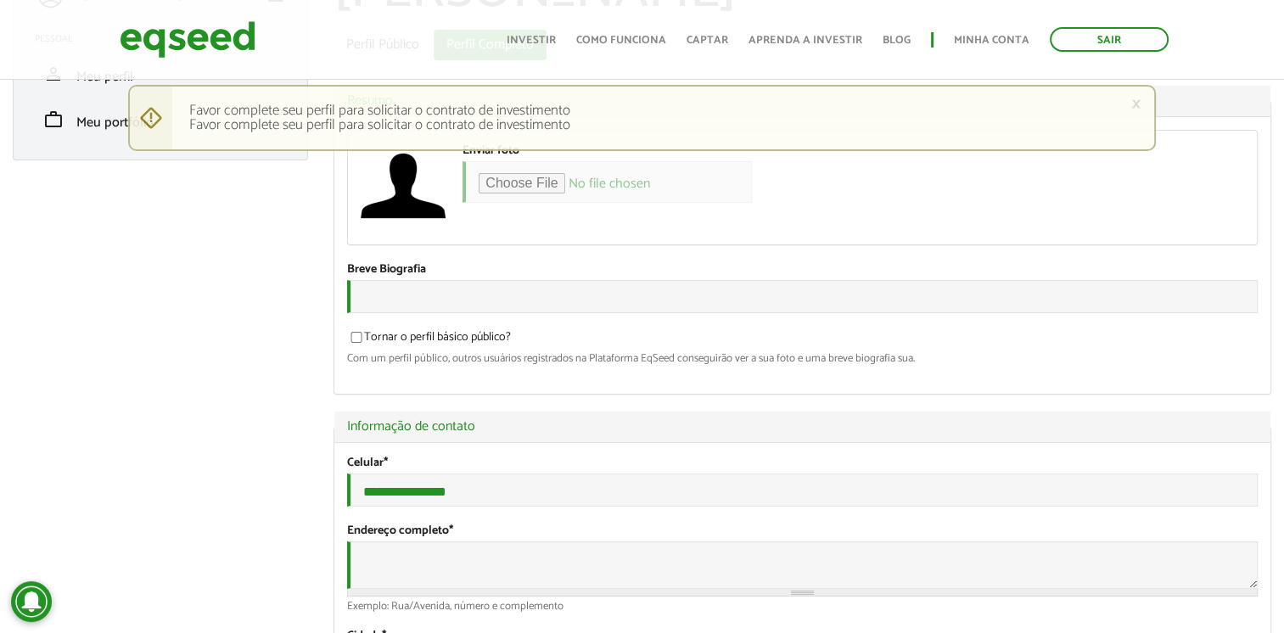
scroll to position [107, 0]
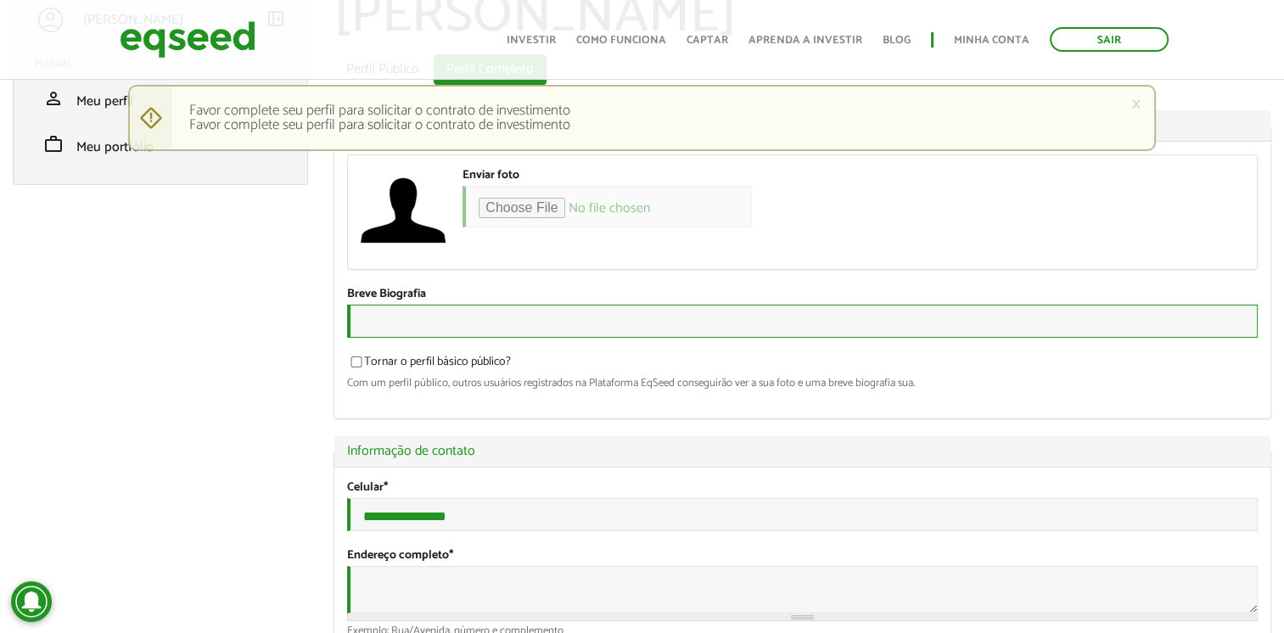
click at [597, 312] on input "Breve Biografia" at bounding box center [802, 321] width 911 height 33
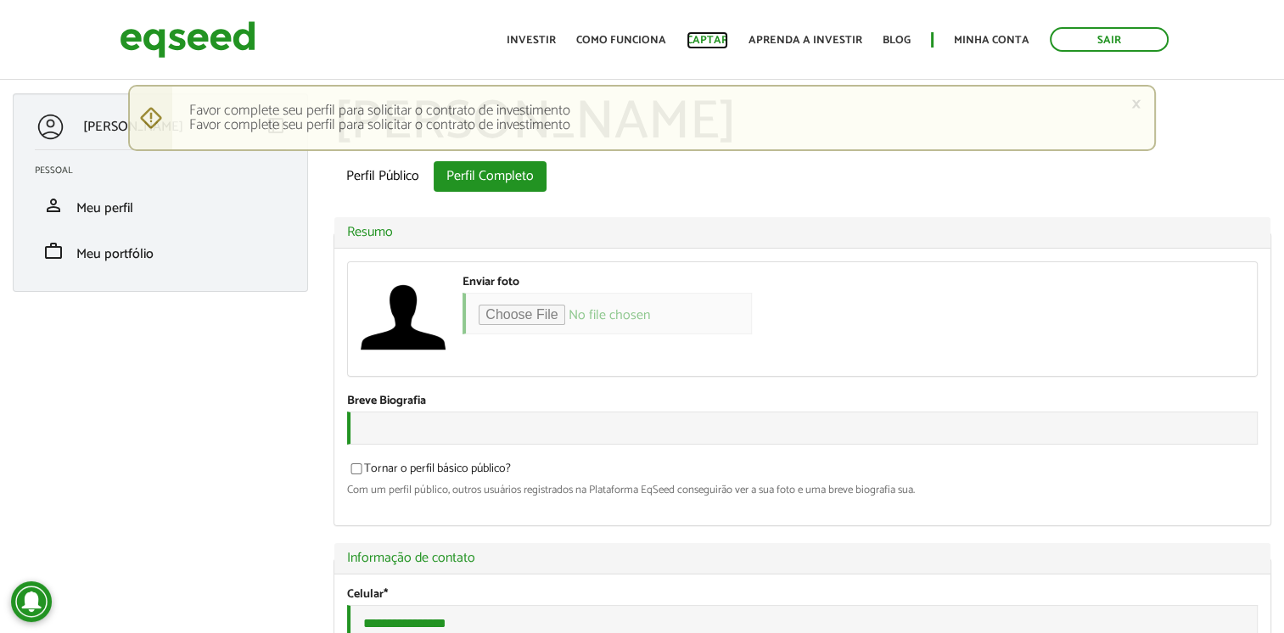
click at [712, 39] on link "Captar" at bounding box center [708, 40] width 42 height 11
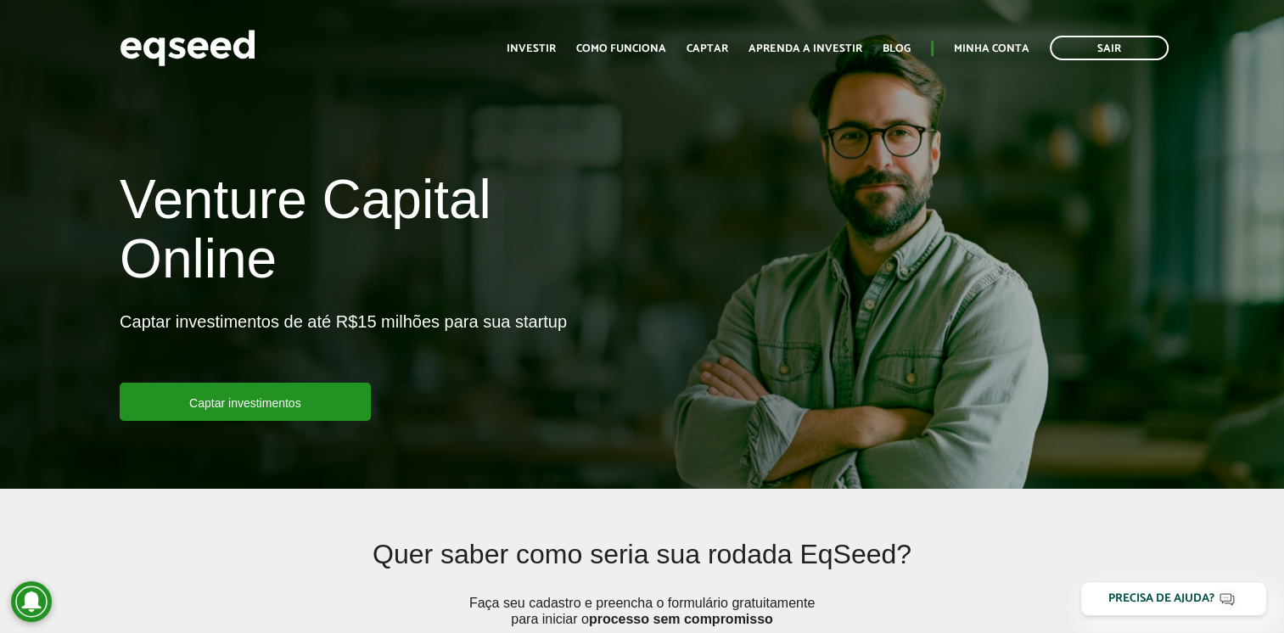
click at [555, 59] on ul "Início Investir Como funciona Captar Aprenda a investir Blog Minha conta Sair" at bounding box center [837, 48] width 679 height 25
click at [553, 50] on link "Investir" at bounding box center [531, 48] width 49 height 11
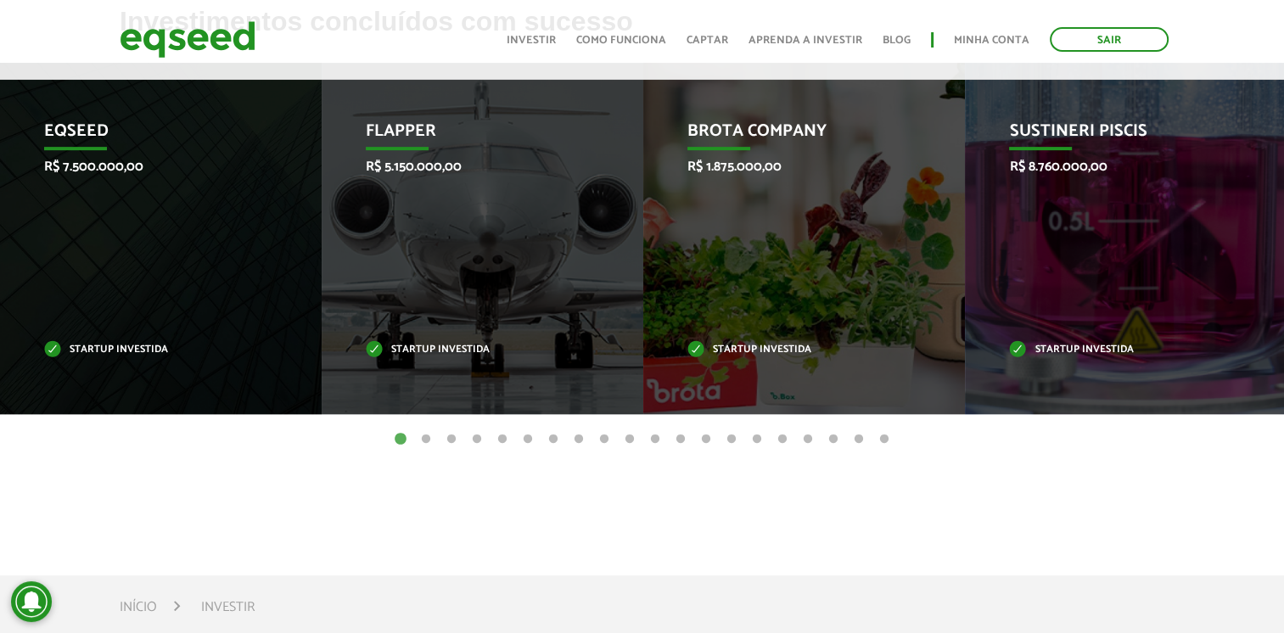
scroll to position [184, 0]
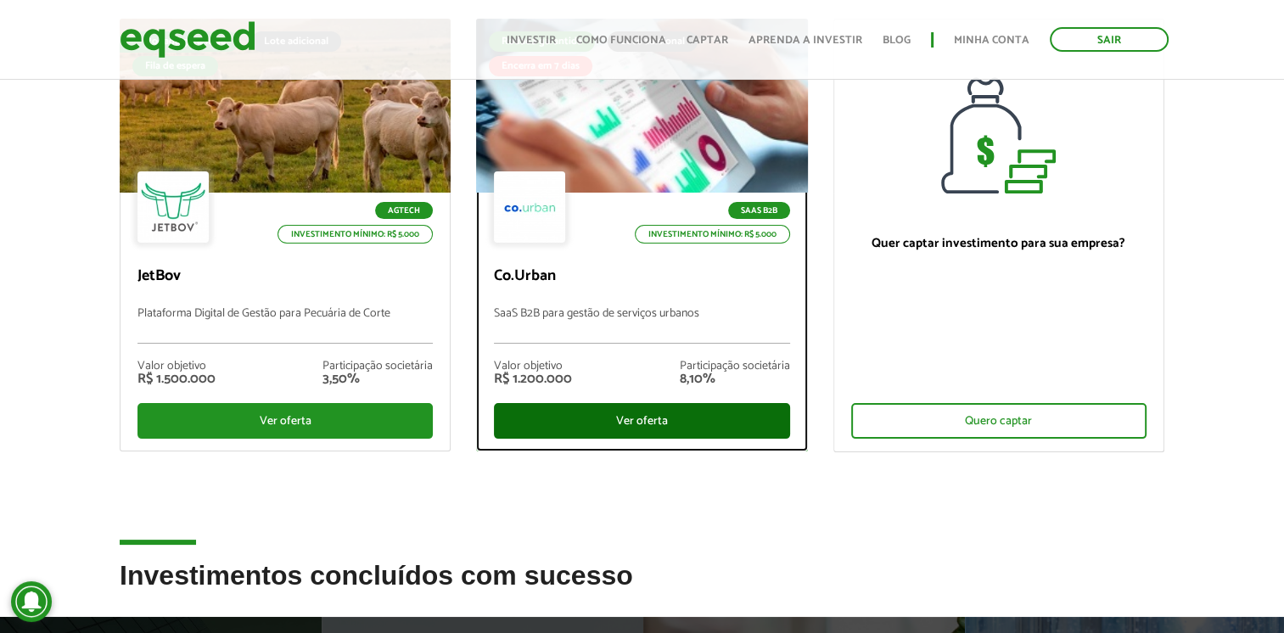
click at [596, 424] on div "Ver oferta" at bounding box center [641, 421] width 295 height 36
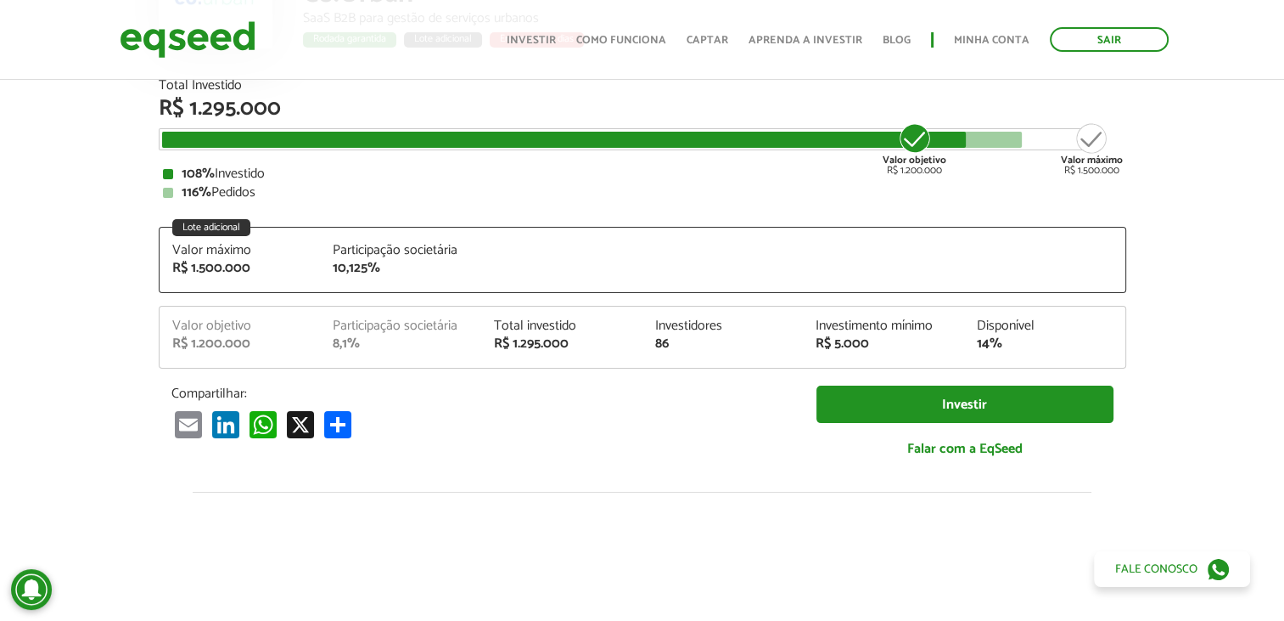
scroll to position [193, 0]
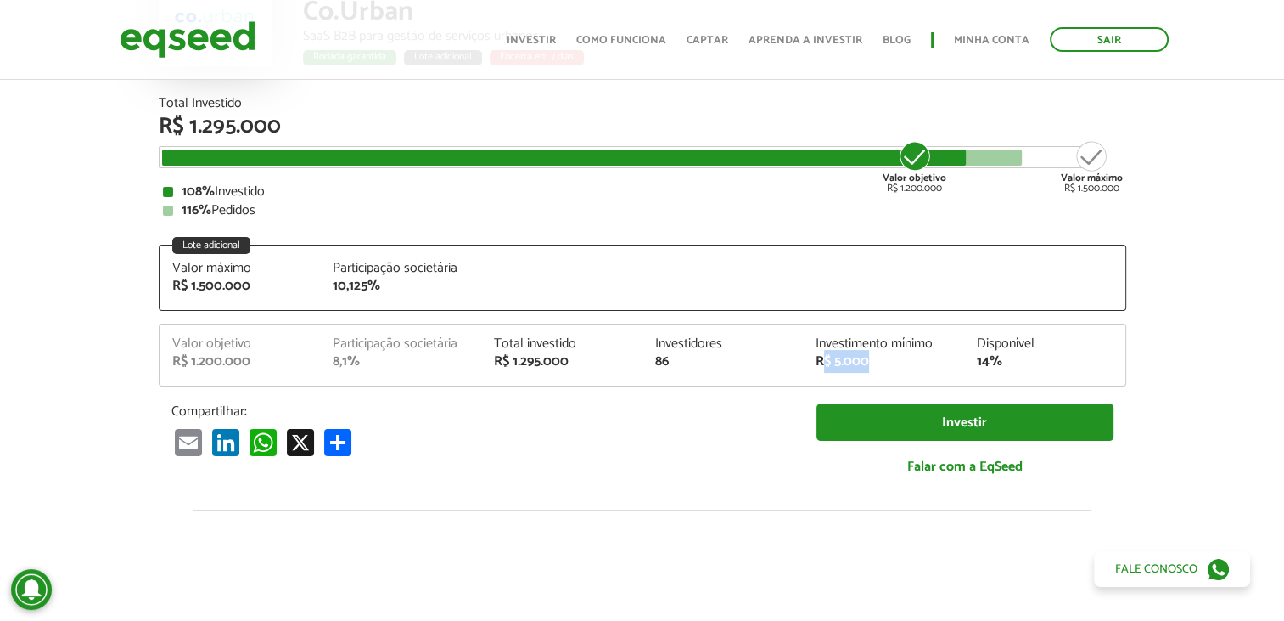
drag, startPoint x: 820, startPoint y: 373, endPoint x: 913, endPoint y: 356, distance: 94.9
click at [913, 356] on div "Valor objetivo R$ 1.200.000 Participação societária 8,1% Total investido R$ 1.2…" at bounding box center [643, 361] width 966 height 48
drag, startPoint x: 243, startPoint y: 294, endPoint x: 204, endPoint y: 292, distance: 39.1
click at [205, 292] on div "R$ 1.500.000" at bounding box center [240, 286] width 136 height 14
drag, startPoint x: 299, startPoint y: 378, endPoint x: 166, endPoint y: 365, distance: 133.0
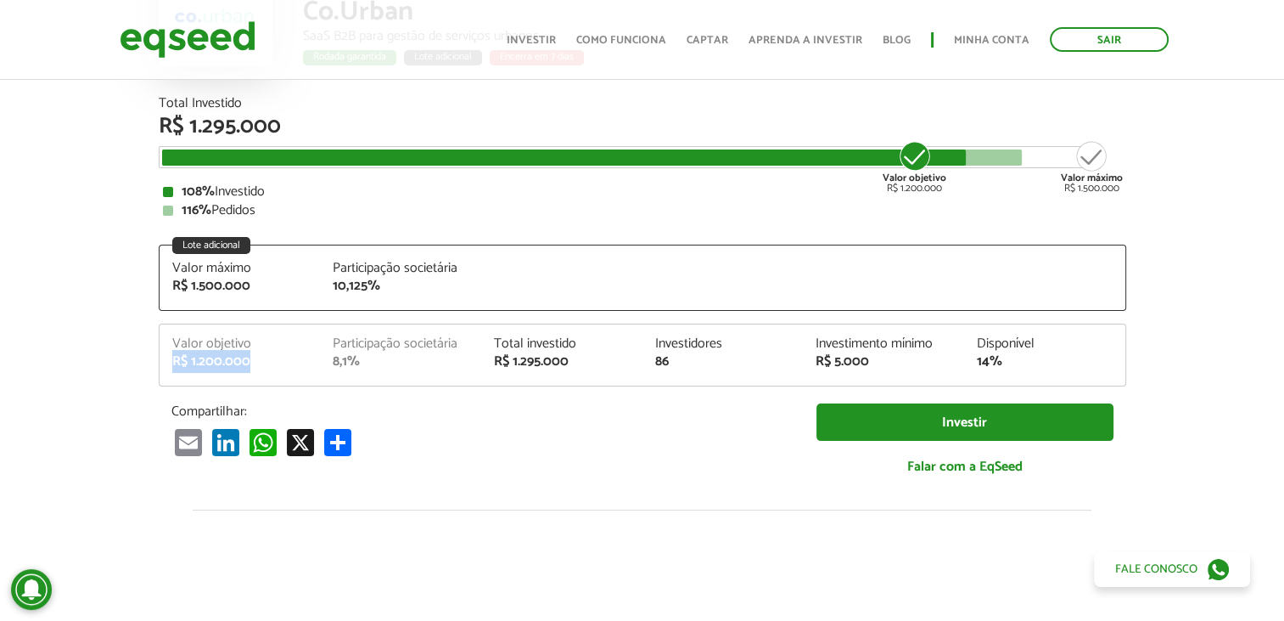
click at [166, 365] on div "Valor objetivo R$ 1.200.000 Participação societária 8,1% Total investido R$ 1.2…" at bounding box center [643, 361] width 966 height 48
click at [225, 355] on div "R$ 1.200.000" at bounding box center [240, 362] width 136 height 14
click at [659, 362] on div "86" at bounding box center [722, 362] width 136 height 14
click at [733, 355] on div "86" at bounding box center [722, 362] width 136 height 14
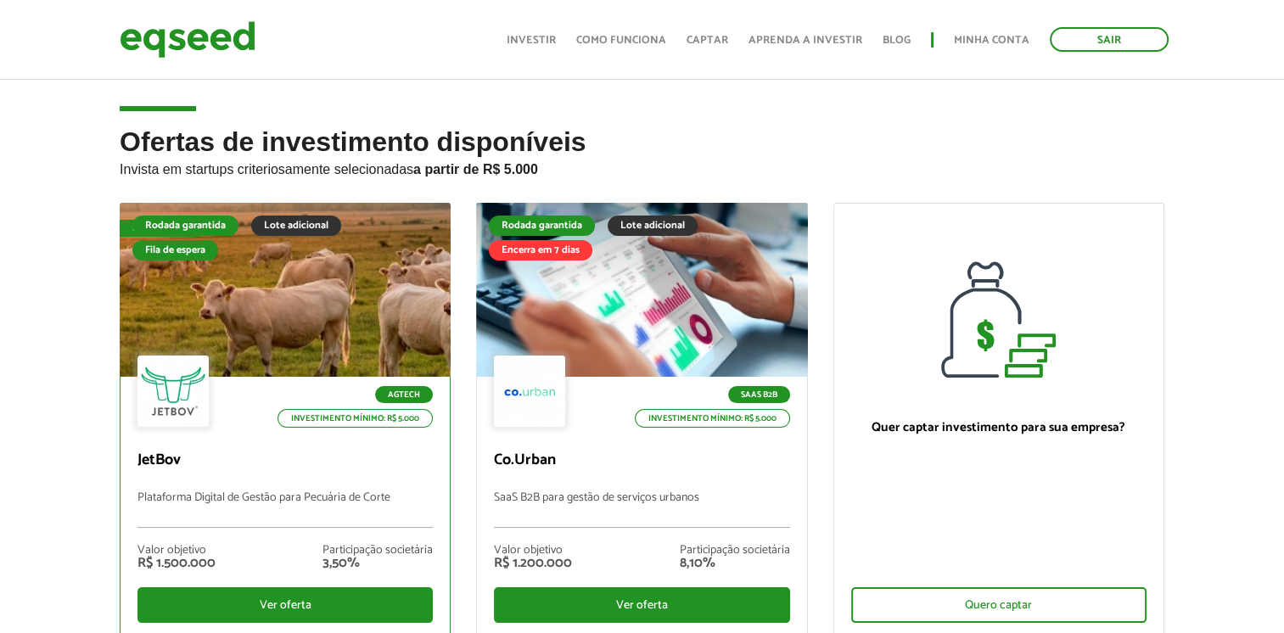
scroll to position [184, 0]
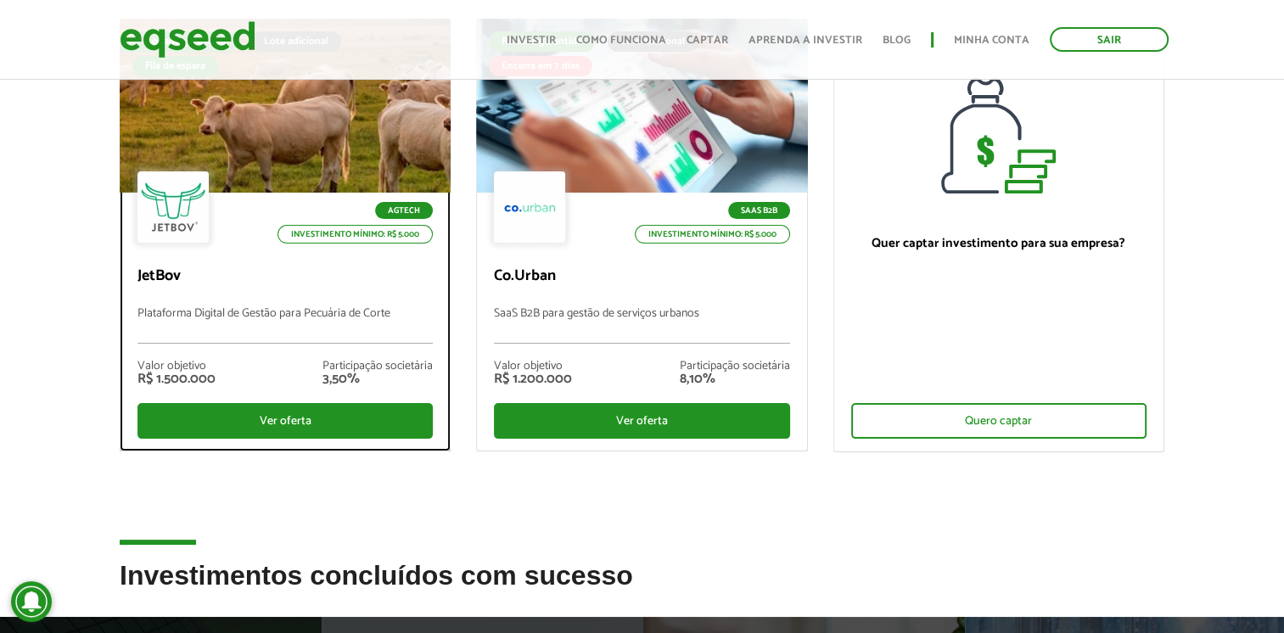
click at [217, 351] on div "Valor objetivo R$ 1.500.000 Participação societária 3,50%" at bounding box center [285, 373] width 295 height 59
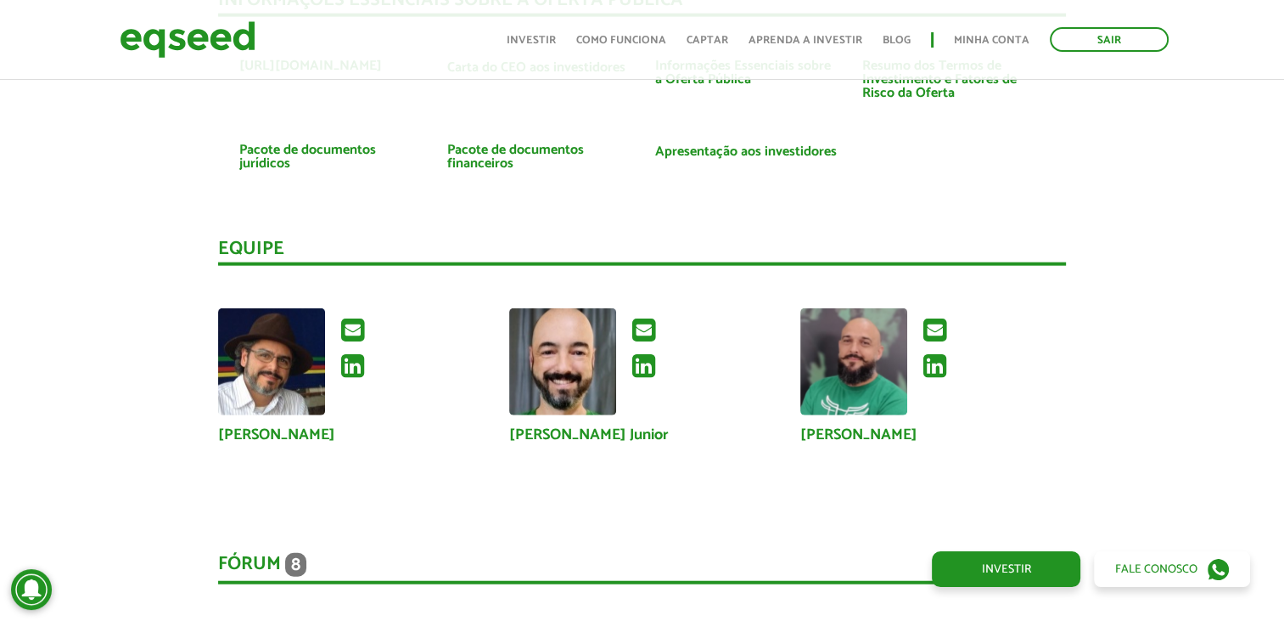
scroll to position [4064, 0]
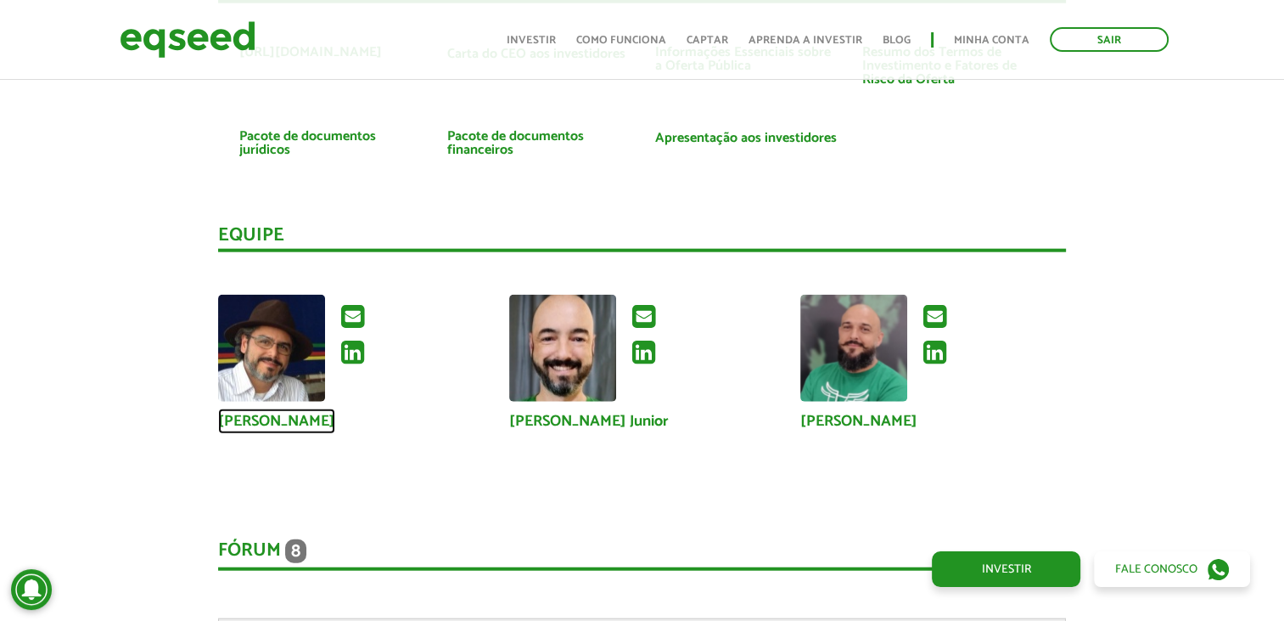
click at [267, 413] on link "[PERSON_NAME]" at bounding box center [276, 420] width 117 height 15
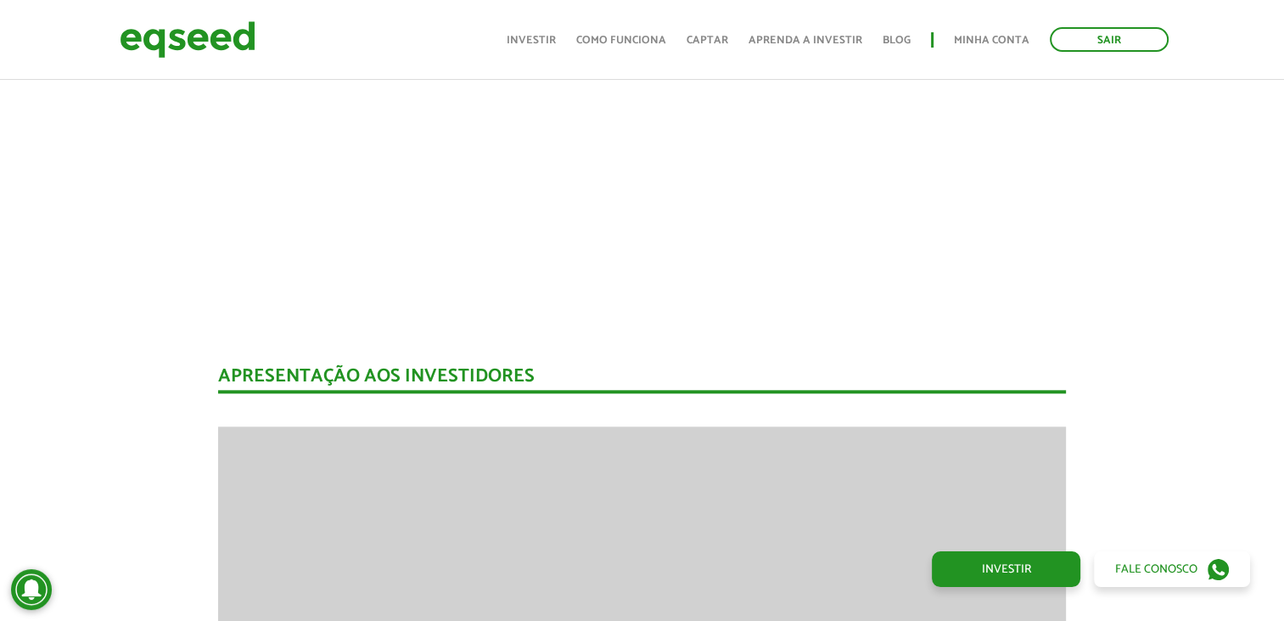
scroll to position [4064, 0]
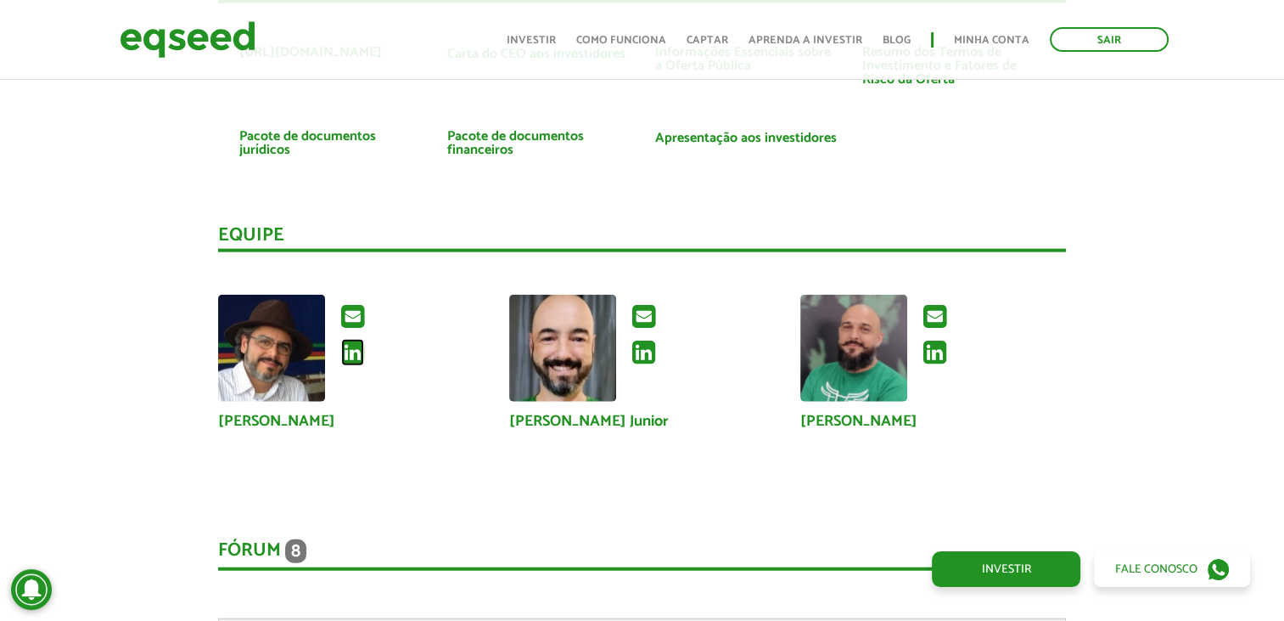
click at [344, 352] on icon at bounding box center [352, 352] width 23 height 27
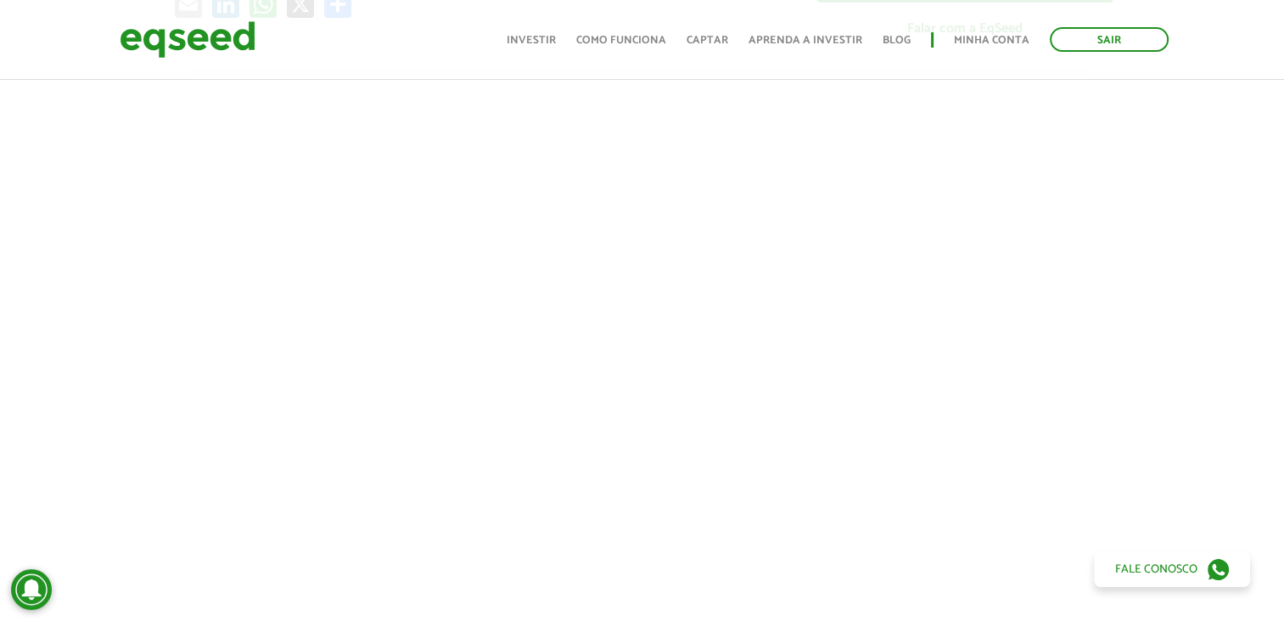
scroll to position [644, 0]
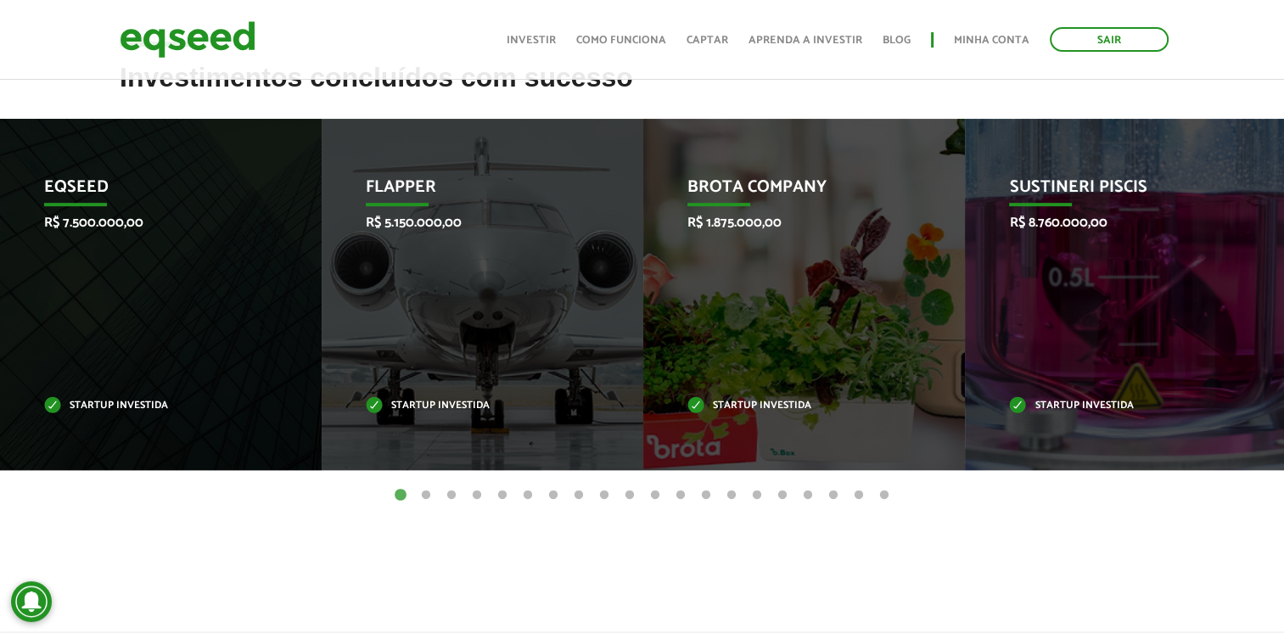
scroll to position [666, 0]
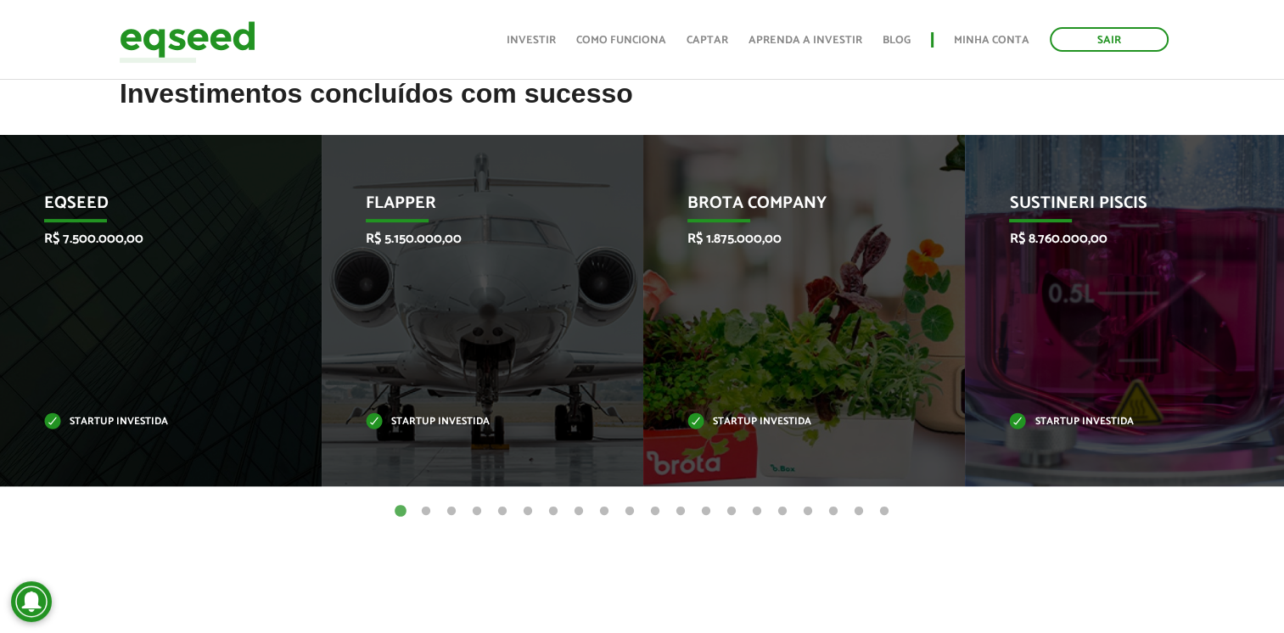
drag, startPoint x: 437, startPoint y: 499, endPoint x: 430, endPoint y: 503, distance: 8.7
click at [431, 501] on div "Invoop R$ 250.000,00 Startup investida Prosumir R$ 300.000,00 Startup investida…" at bounding box center [642, 323] width 1284 height 377
click at [427, 508] on button "2" at bounding box center [426, 511] width 17 height 17
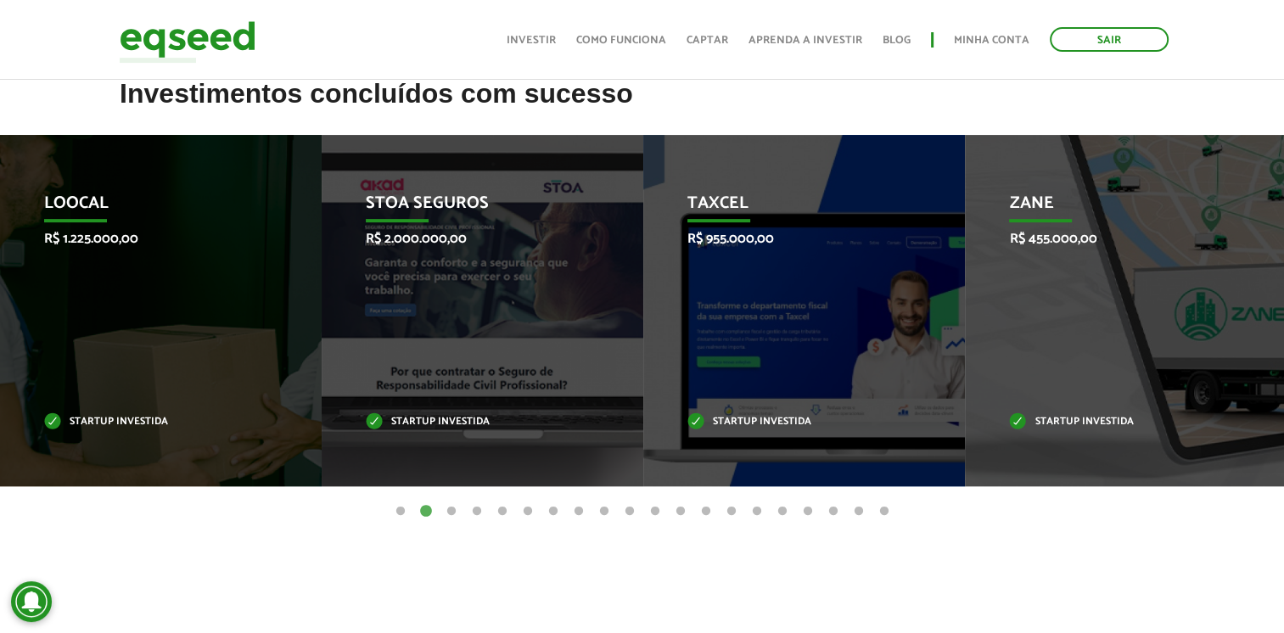
click at [458, 514] on button "3" at bounding box center [451, 511] width 17 height 17
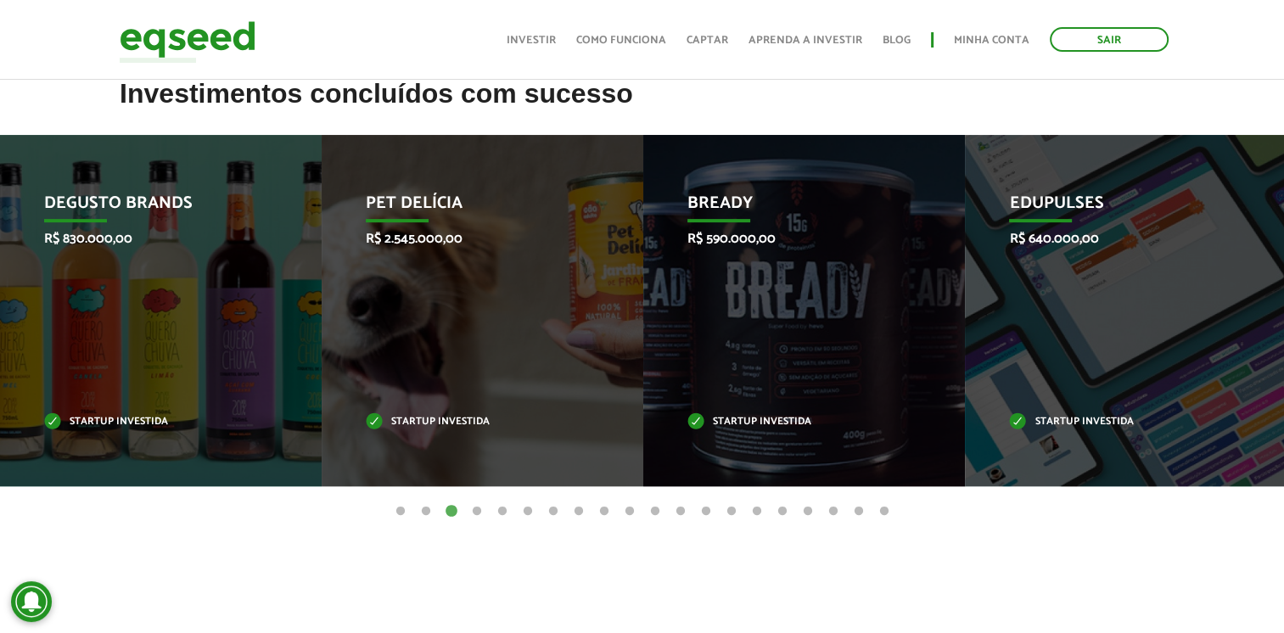
click at [475, 504] on button "4" at bounding box center [477, 511] width 17 height 17
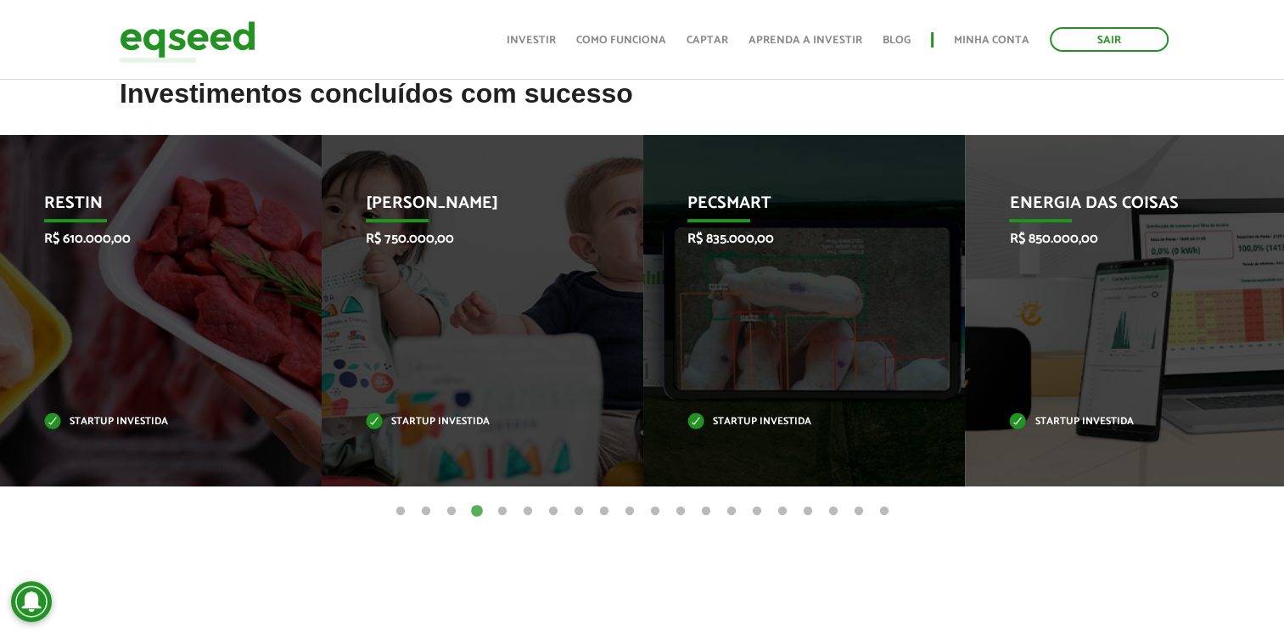
click at [503, 508] on button "5" at bounding box center [502, 511] width 17 height 17
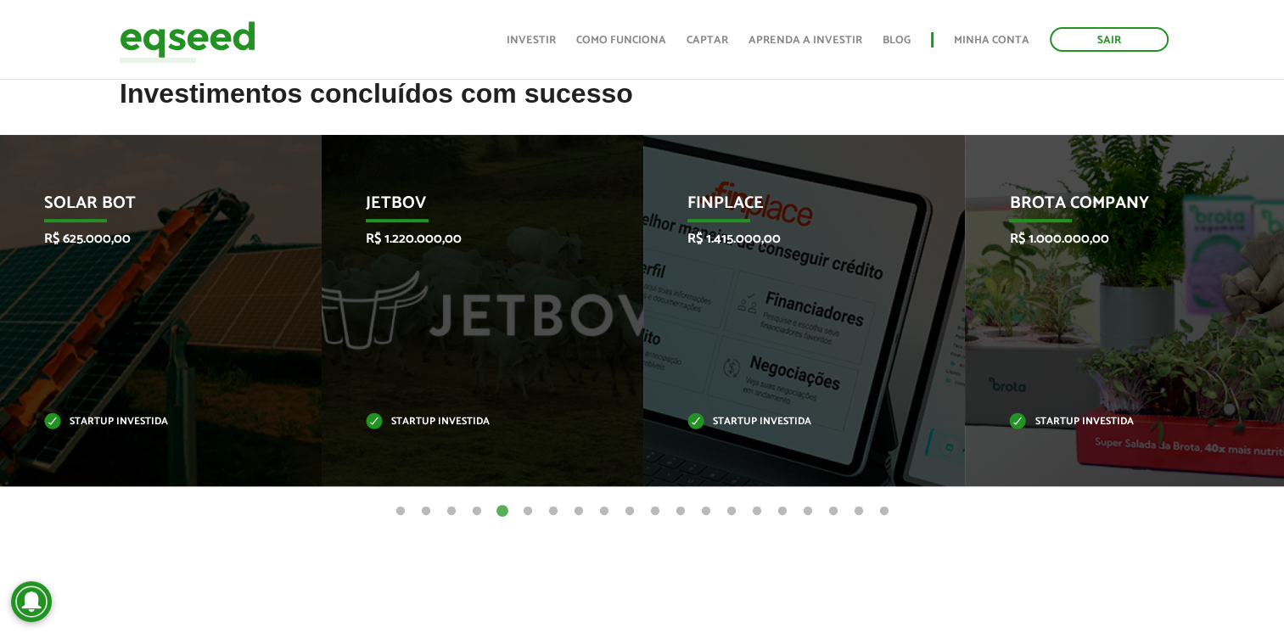
click at [527, 517] on button "6" at bounding box center [528, 511] width 17 height 17
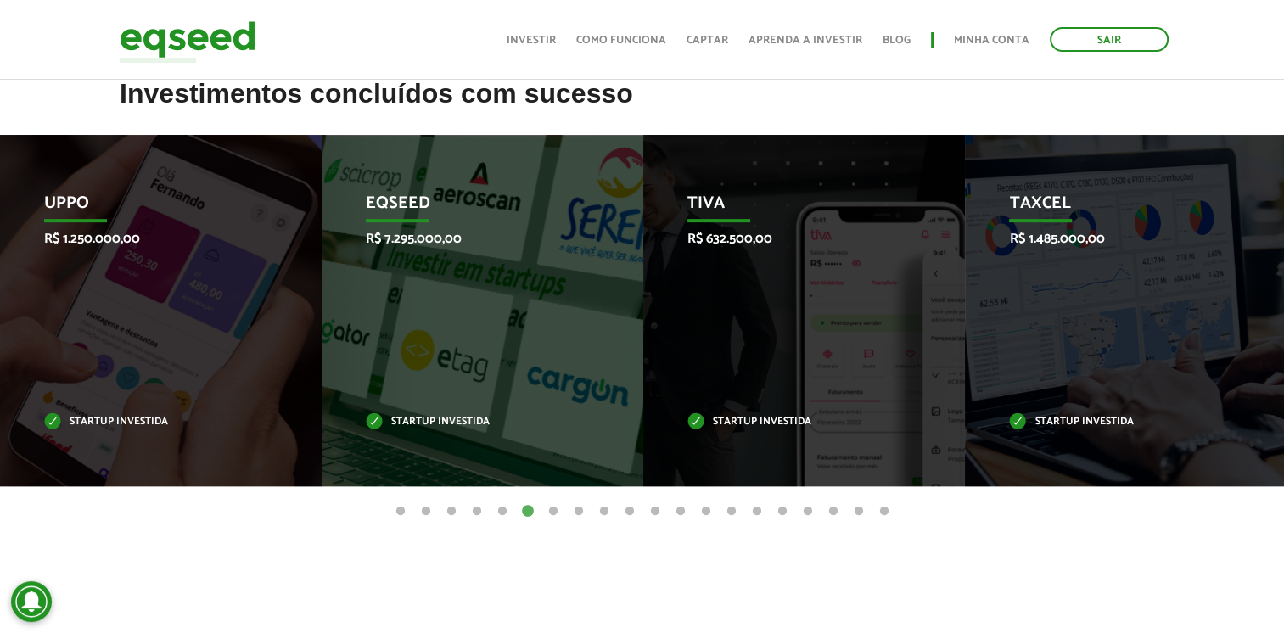
click at [558, 512] on button "7" at bounding box center [553, 511] width 17 height 17
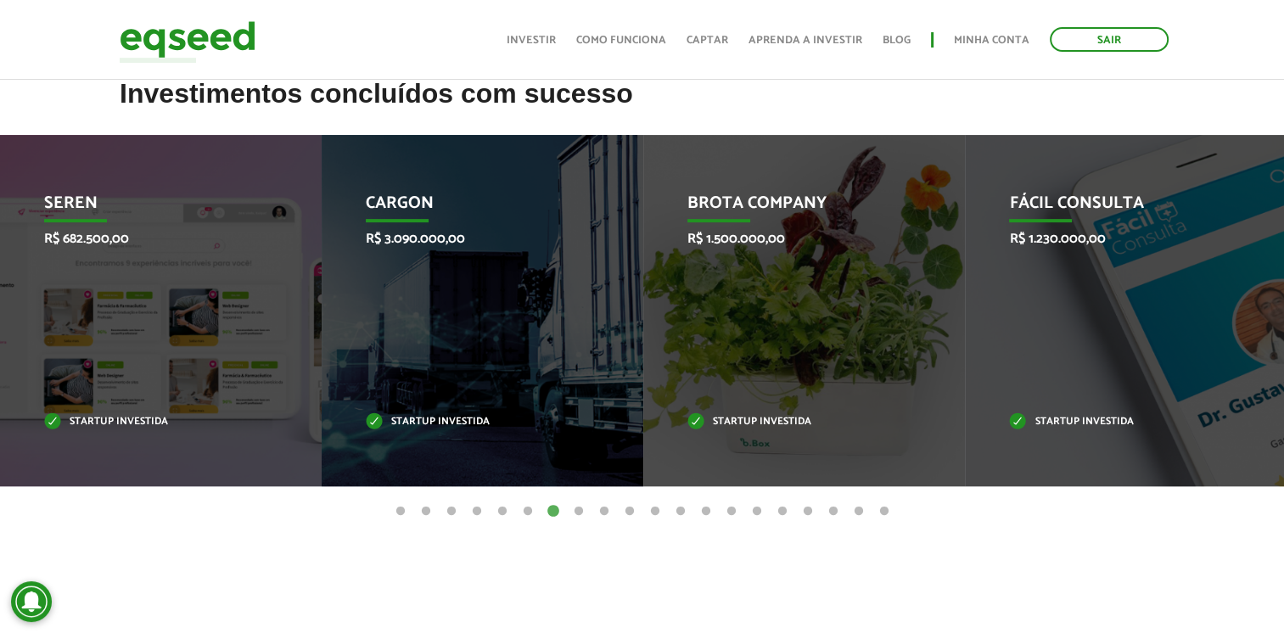
click at [671, 515] on ul "1 2 3 4 5 6 7 8 9 10 11 12 13 14 15 16 17 18 19 20" at bounding box center [642, 511] width 1284 height 19
click at [666, 514] on ul "1 2 3 4 5 6 7 8 9 10 11 12 13 14 15 16 17 18 19 20" at bounding box center [642, 511] width 1284 height 19
click at [659, 514] on button "11" at bounding box center [655, 511] width 17 height 17
